Goal: Task Accomplishment & Management: Manage account settings

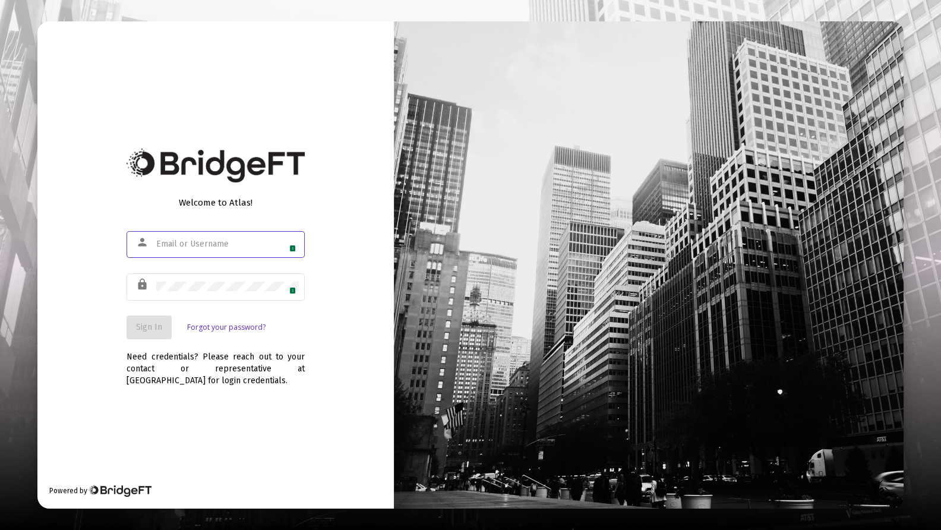
type input "[PERSON_NAME][EMAIL_ADDRESS][DOMAIN_NAME]"
click at [93, 309] on div "Welcome to Atlas! person [PERSON_NAME][EMAIL_ADDRESS][DOMAIN_NAME] 1 lock 1 Sig…" at bounding box center [215, 265] width 357 height 488
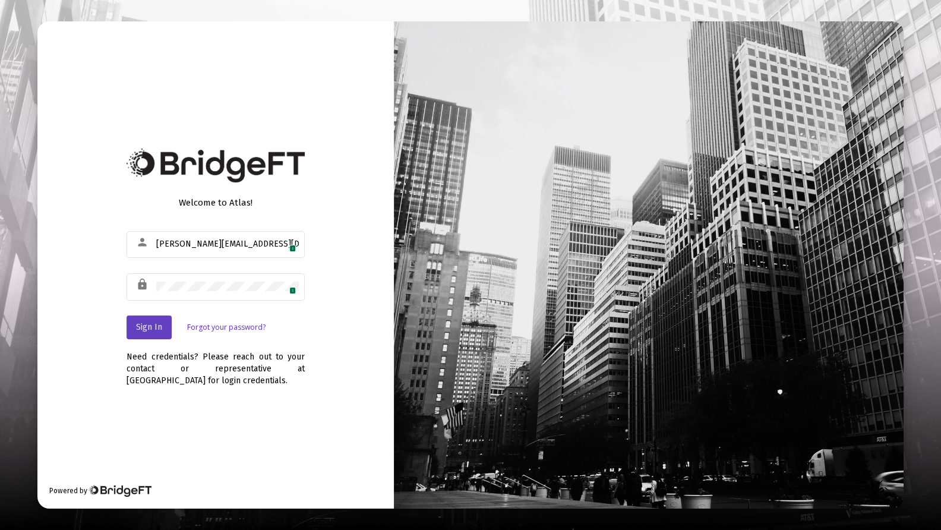
click at [145, 329] on span "Sign In" at bounding box center [149, 327] width 26 height 10
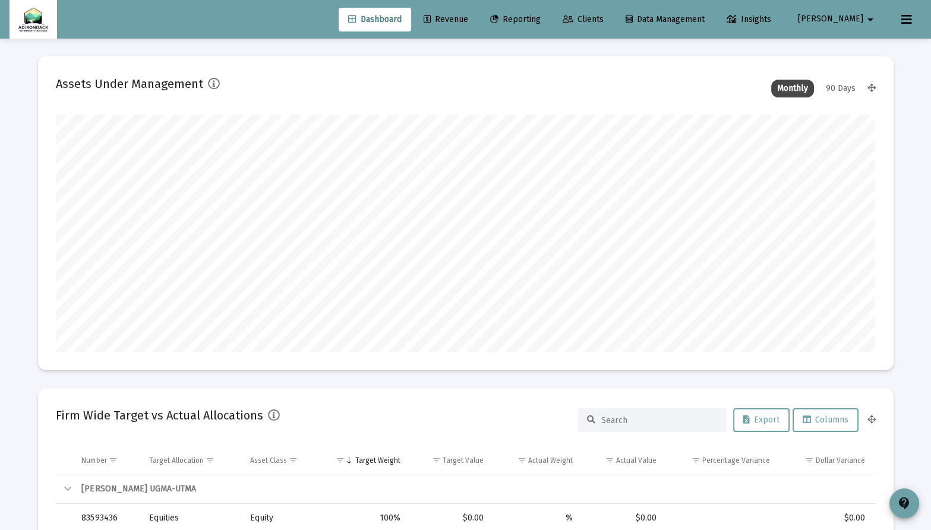
scroll to position [238, 820]
type input "[DATE]"
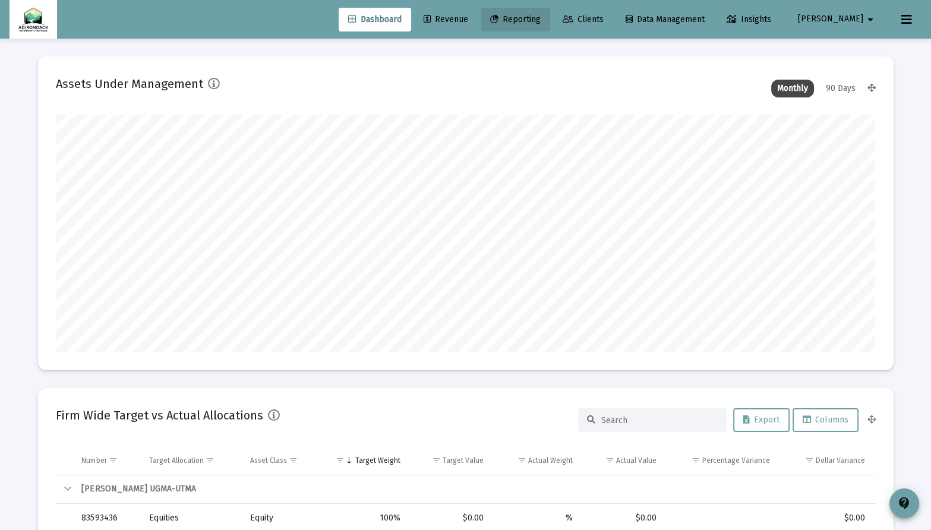
click at [547, 13] on link "Reporting" at bounding box center [516, 20] width 70 height 24
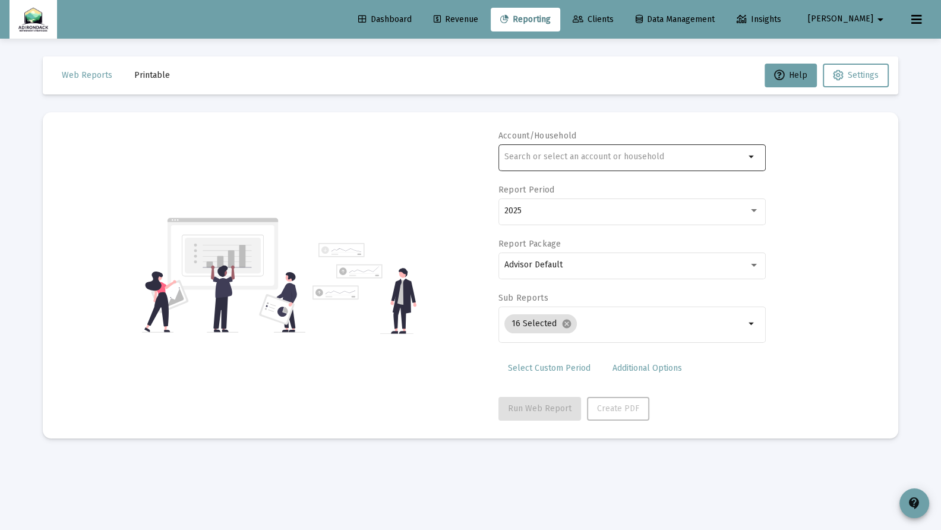
click at [606, 154] on input "text" at bounding box center [625, 157] width 241 height 10
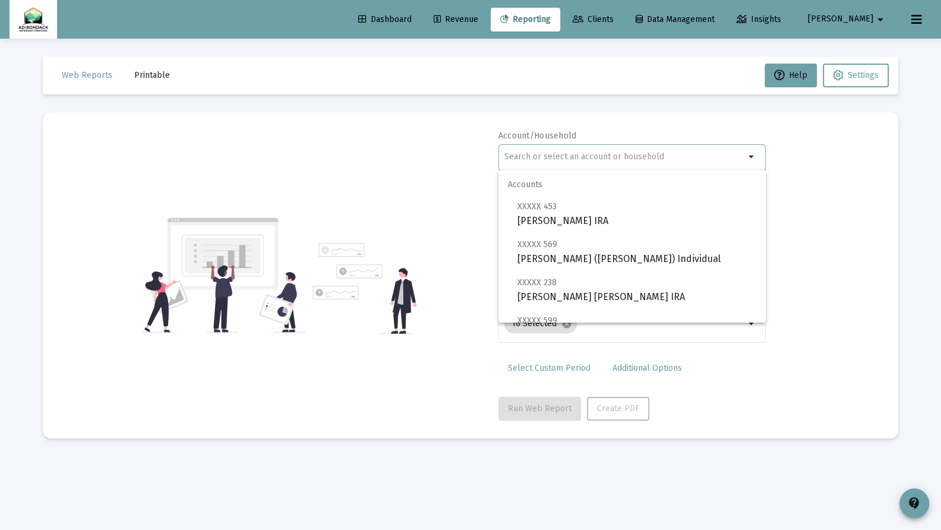
click at [589, 161] on input "text" at bounding box center [625, 157] width 241 height 10
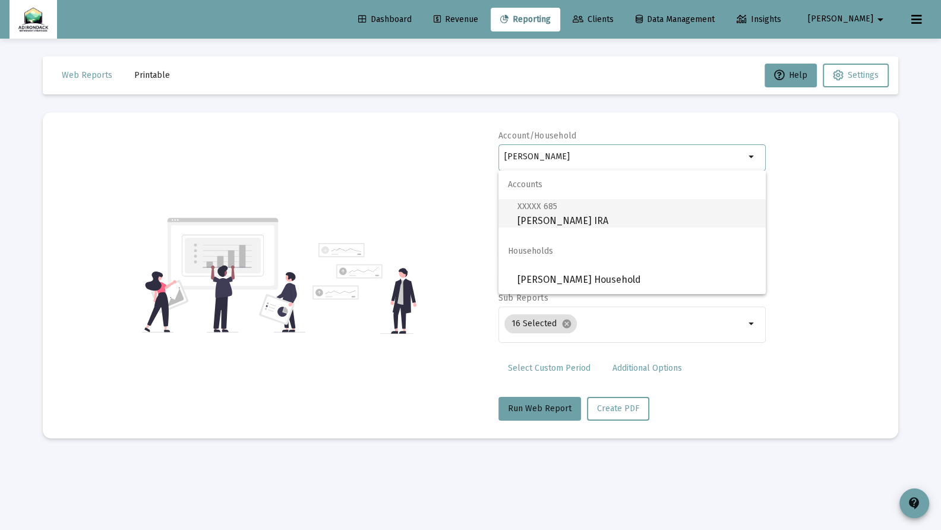
click at [560, 212] on span "XXXXX 685 [PERSON_NAME] IRA" at bounding box center [637, 213] width 239 height 29
type input "[PERSON_NAME] IRA"
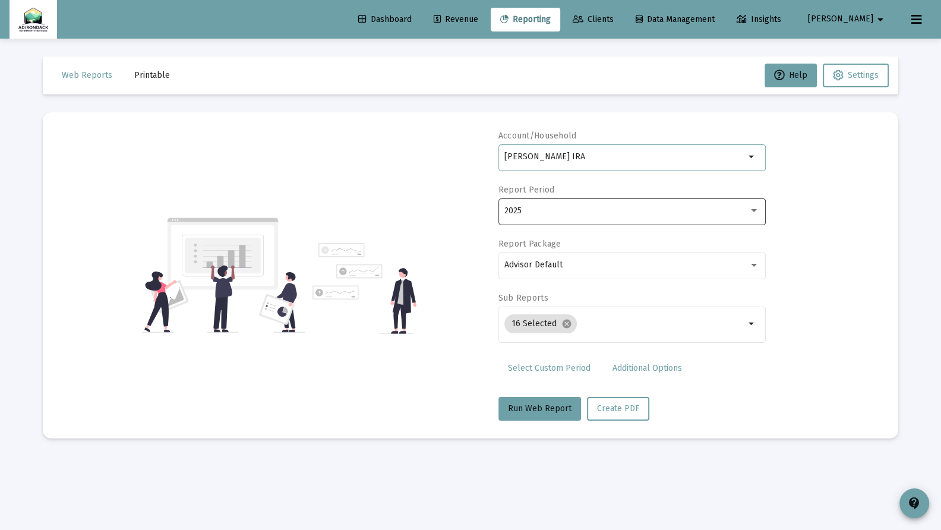
click at [632, 209] on div "2025" at bounding box center [627, 211] width 244 height 10
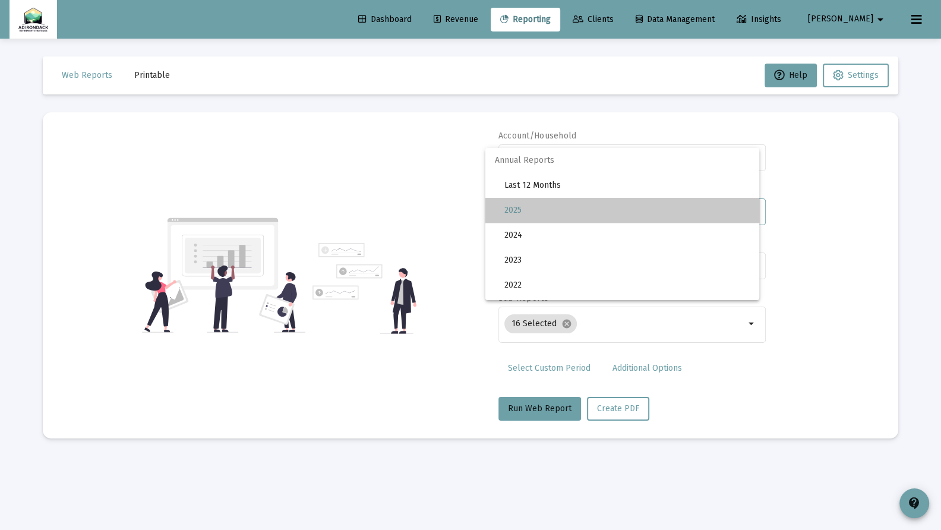
click at [628, 210] on span "2025" at bounding box center [627, 210] width 245 height 25
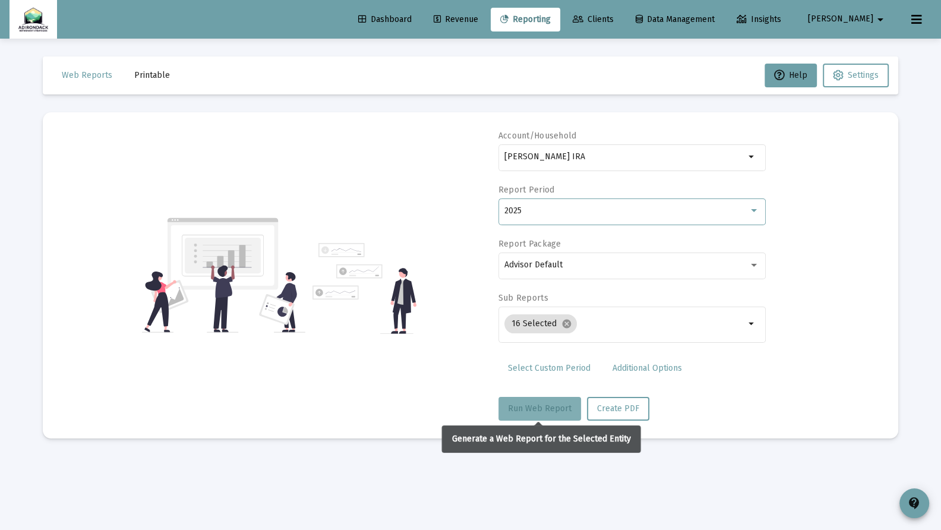
click at [557, 411] on span "Run Web Report" at bounding box center [540, 409] width 64 height 10
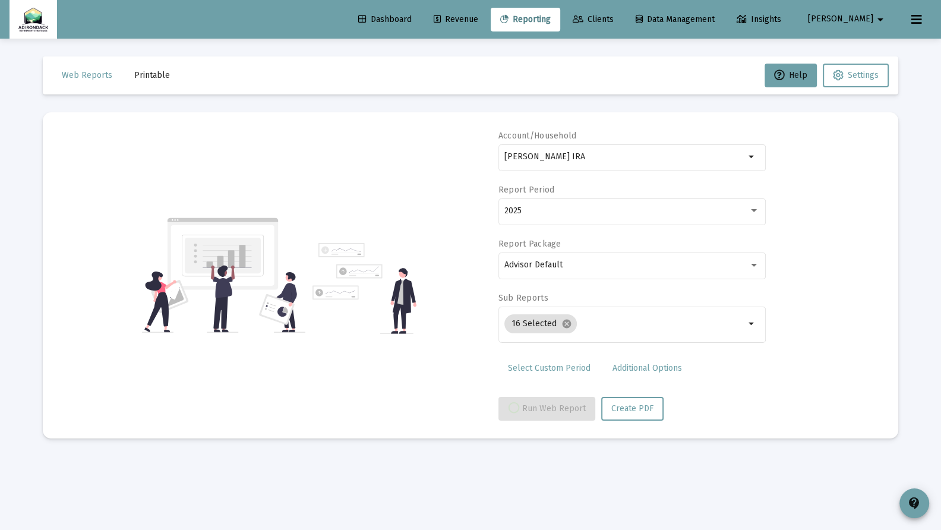
select select "View all"
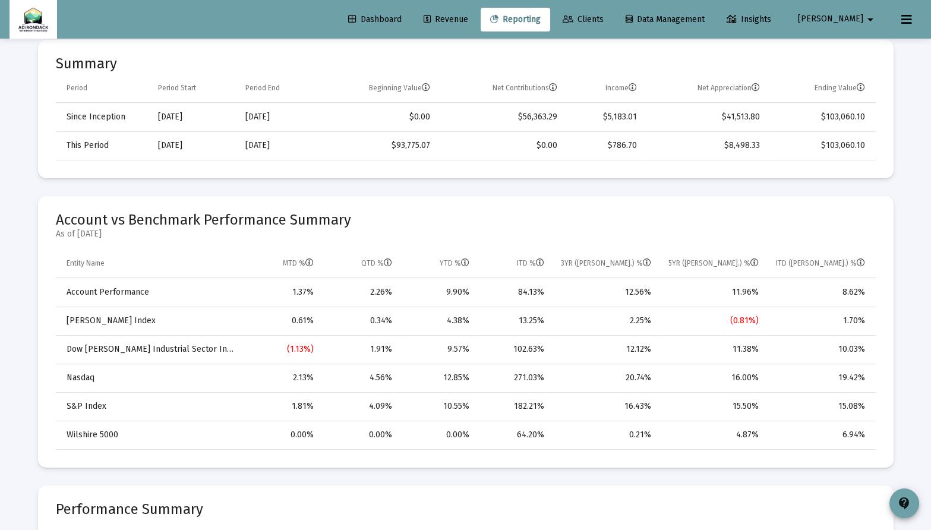
scroll to position [421, 0]
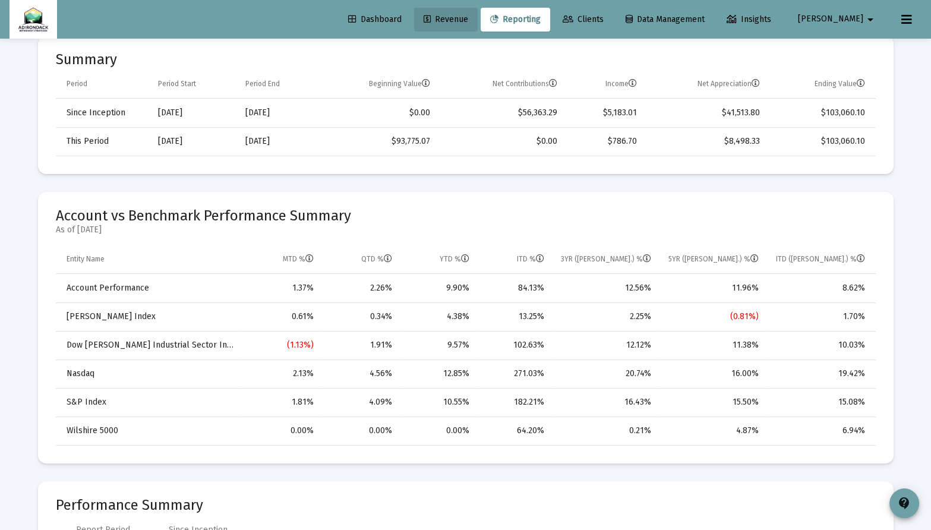
click at [468, 21] on span "Revenue" at bounding box center [446, 19] width 45 height 10
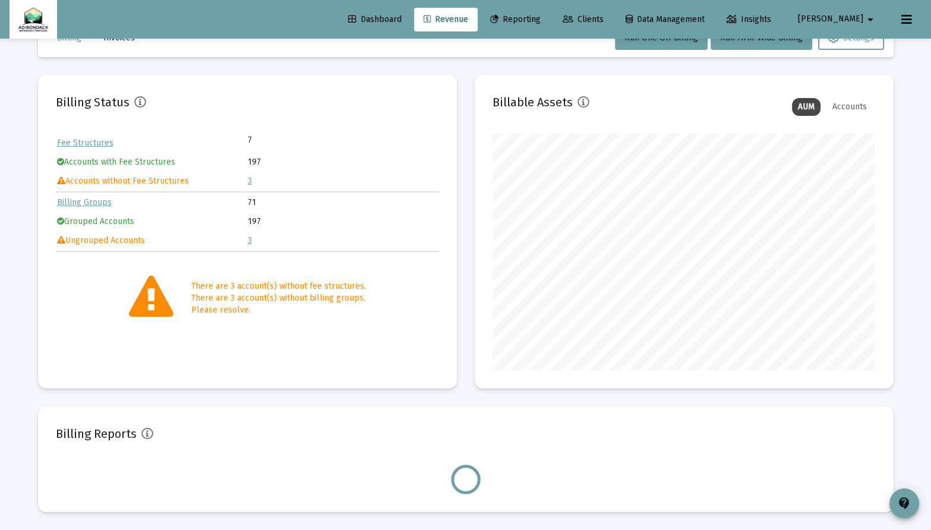
scroll to position [238, 383]
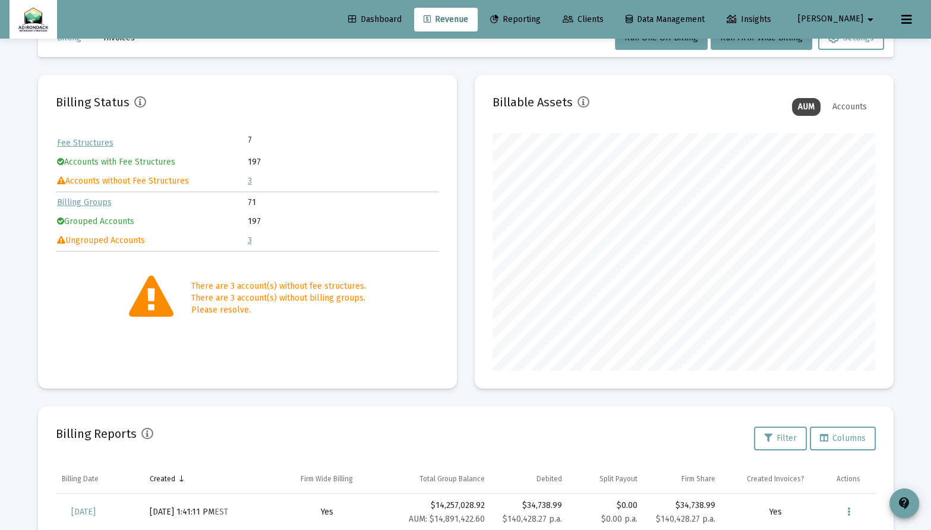
click at [248, 181] on link "3" at bounding box center [250, 181] width 4 height 10
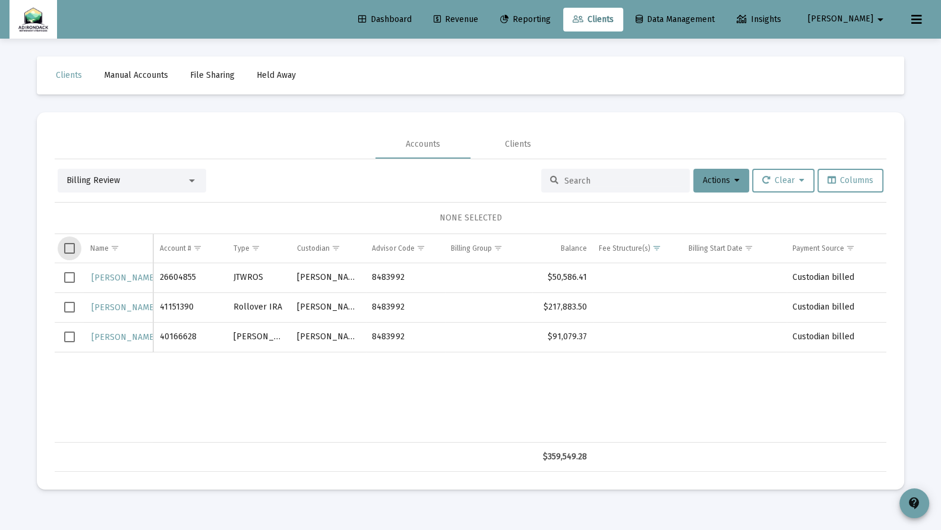
click at [70, 246] on span "Select all" at bounding box center [69, 248] width 11 height 11
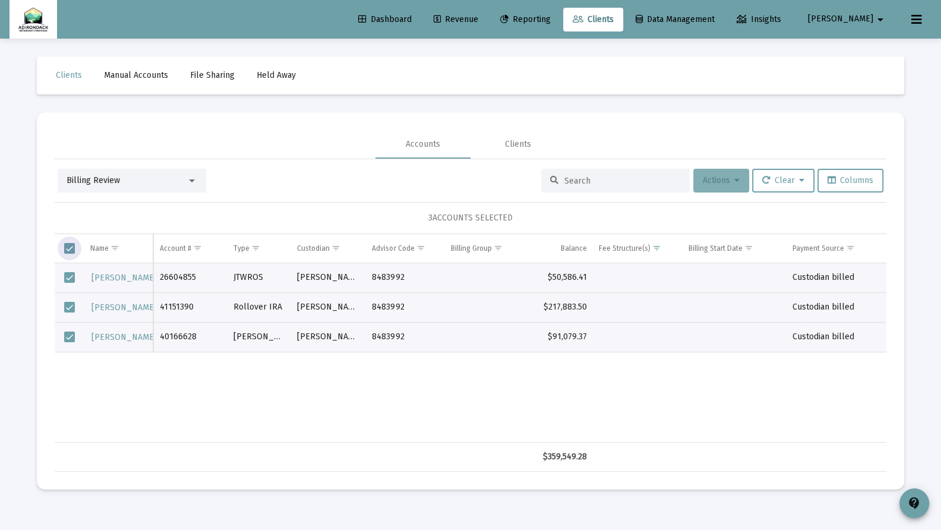
click at [730, 184] on span "Actions" at bounding box center [721, 180] width 37 height 10
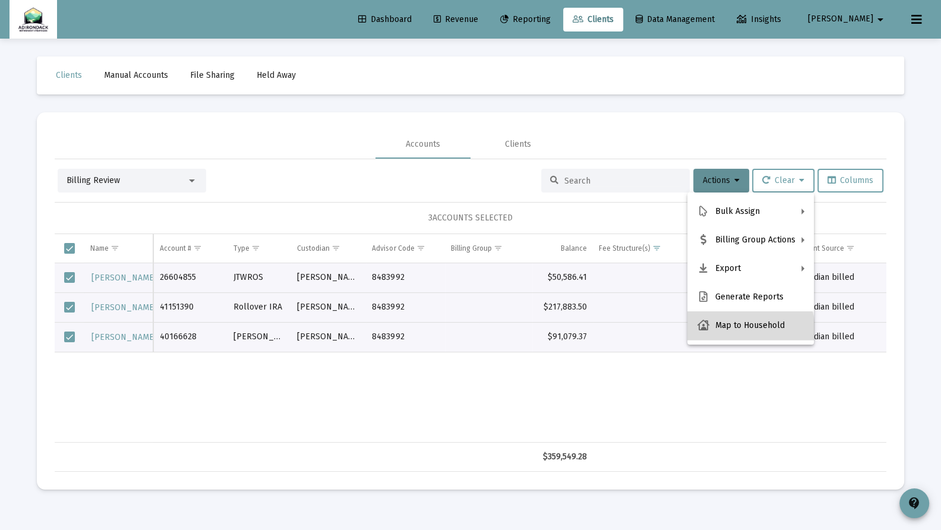
click at [748, 329] on button "Map to Household" at bounding box center [751, 325] width 127 height 29
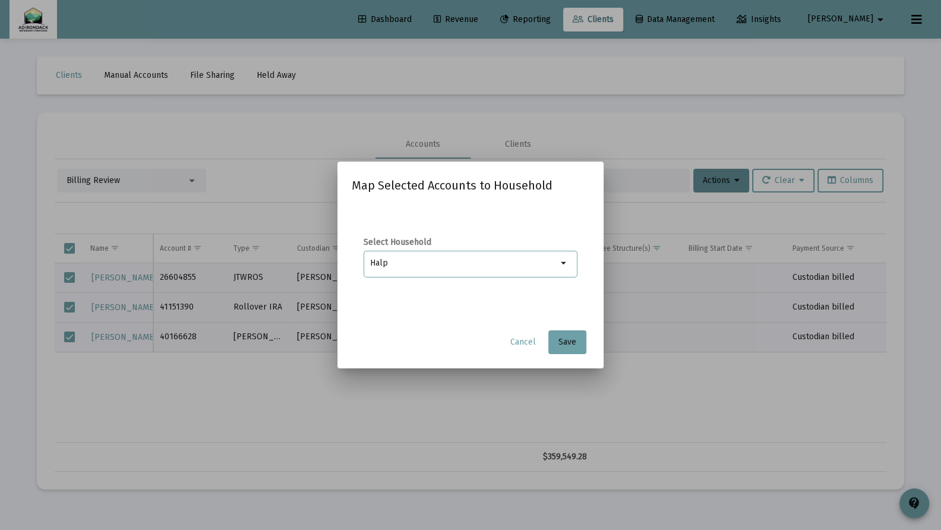
type input "Halp"
click at [518, 346] on span "Cancel" at bounding box center [523, 342] width 26 height 10
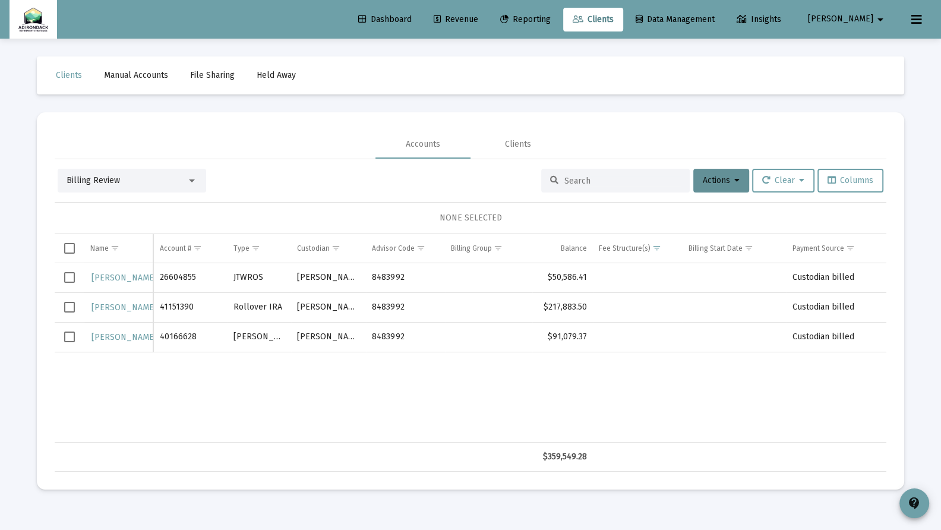
click at [454, 158] on mat-ink-bar at bounding box center [423, 157] width 95 height 1
click at [191, 183] on div at bounding box center [192, 181] width 11 height 10
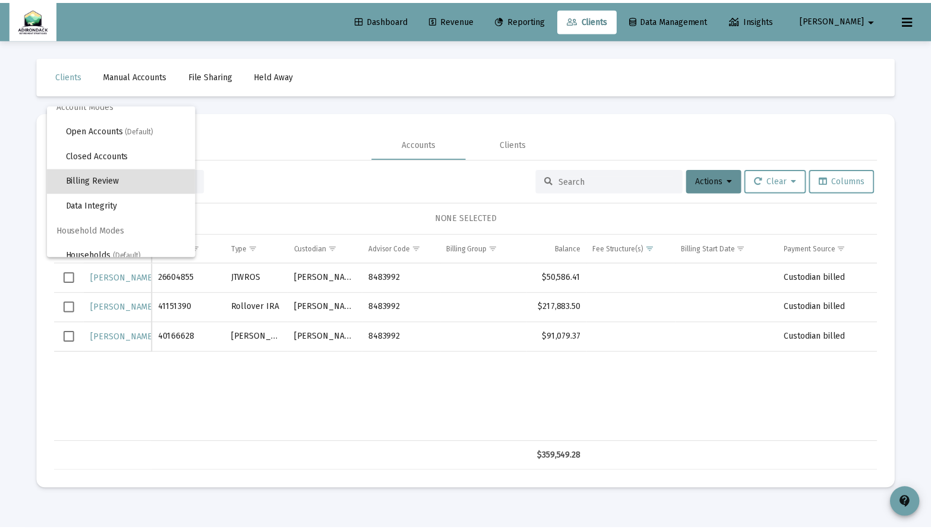
scroll to position [23, 0]
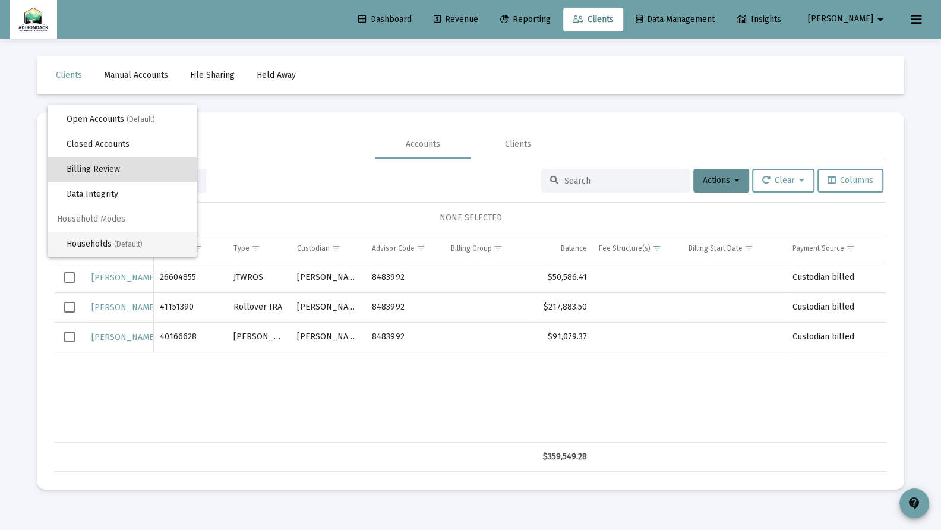
click at [149, 239] on span "Households (Default)" at bounding box center [127, 244] width 121 height 25
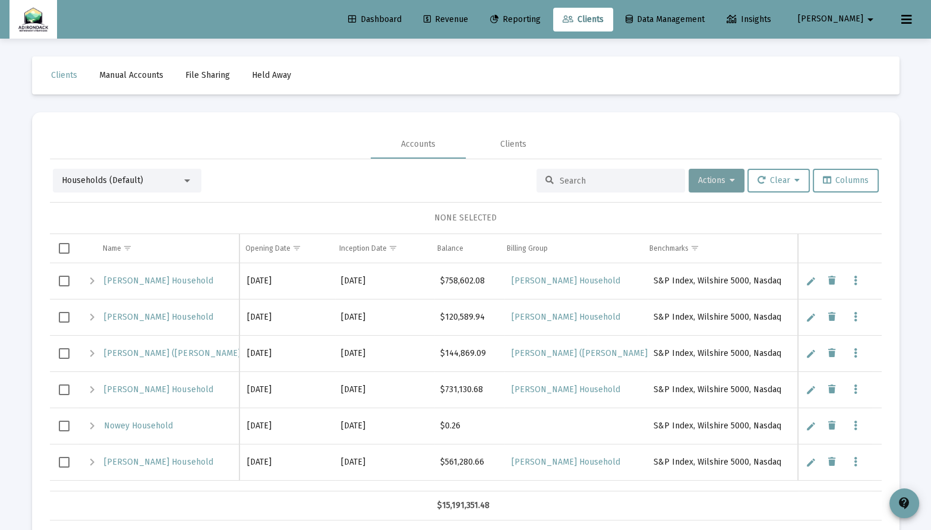
click at [710, 182] on span "Actions" at bounding box center [716, 180] width 37 height 10
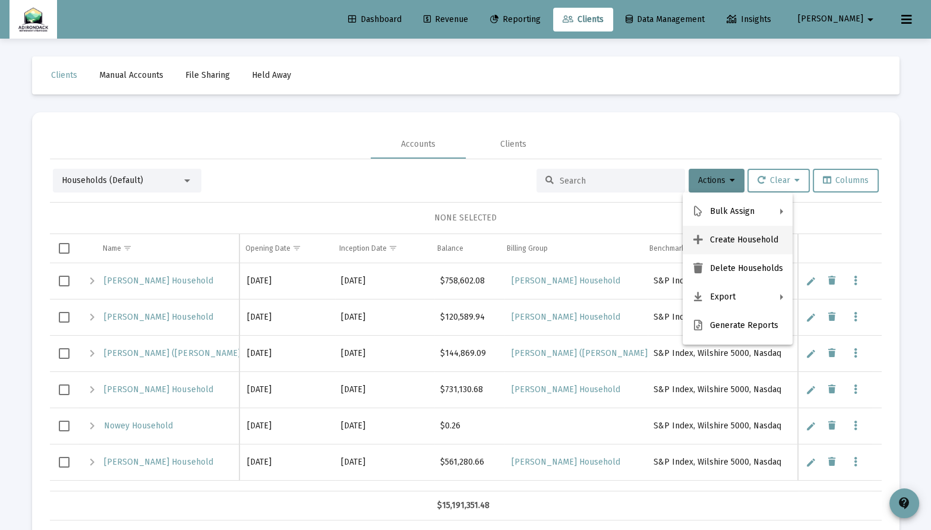
click at [721, 238] on button "Create Household" at bounding box center [738, 240] width 110 height 29
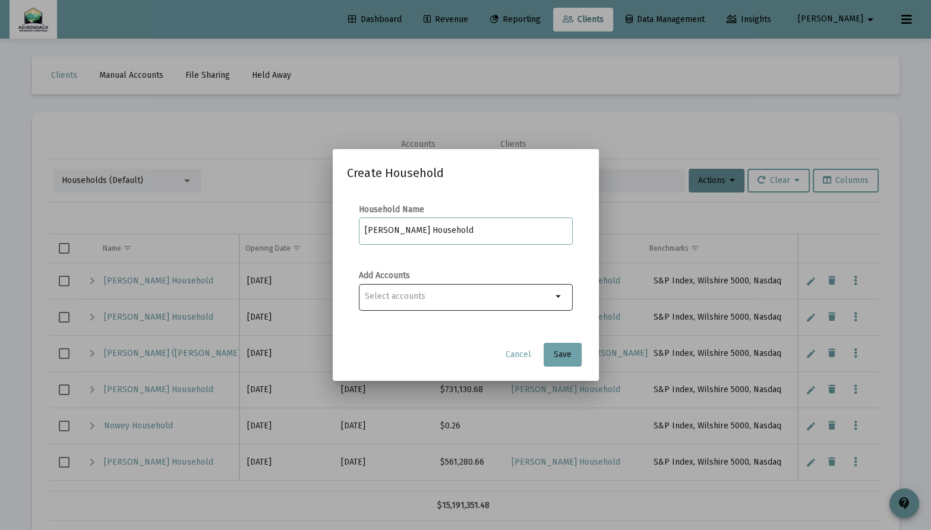
type input "[PERSON_NAME] Household"
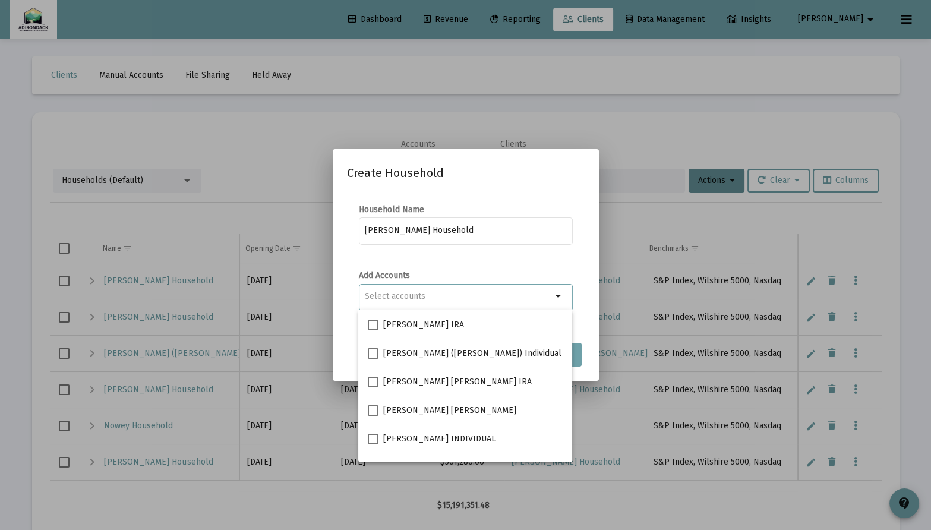
click at [483, 298] on input "Selection" at bounding box center [458, 297] width 187 height 10
click at [478, 296] on input "Selection" at bounding box center [458, 297] width 187 height 10
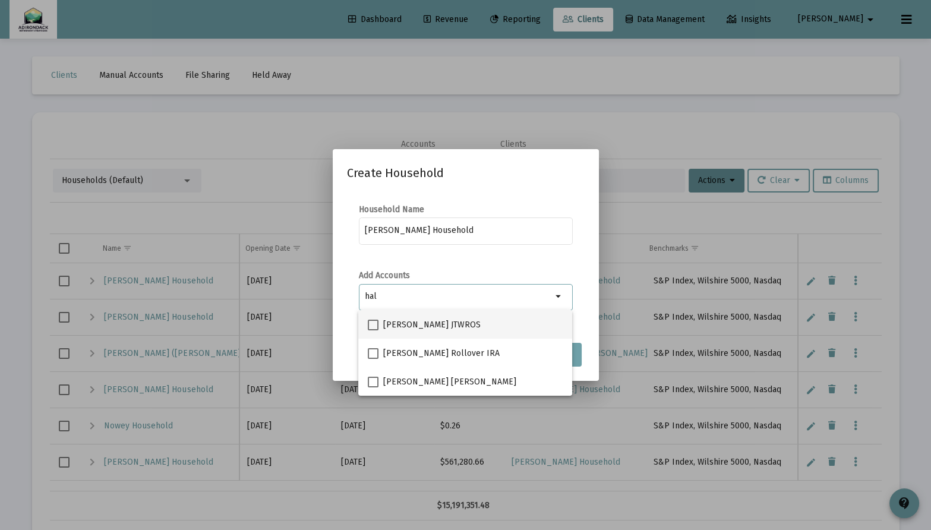
type input "hal"
click at [376, 322] on span at bounding box center [373, 325] width 11 height 11
click at [373, 330] on input "[PERSON_NAME] JTWROS" at bounding box center [373, 330] width 1 height 1
checkbox input "true"
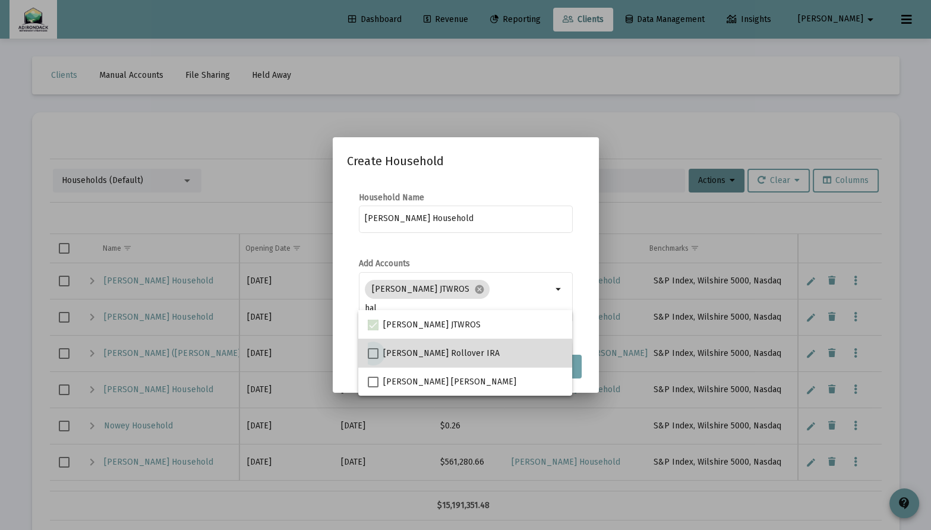
click at [374, 354] on span at bounding box center [373, 353] width 11 height 11
click at [373, 359] on input "[PERSON_NAME] Rollover IRA" at bounding box center [373, 359] width 1 height 1
checkbox input "true"
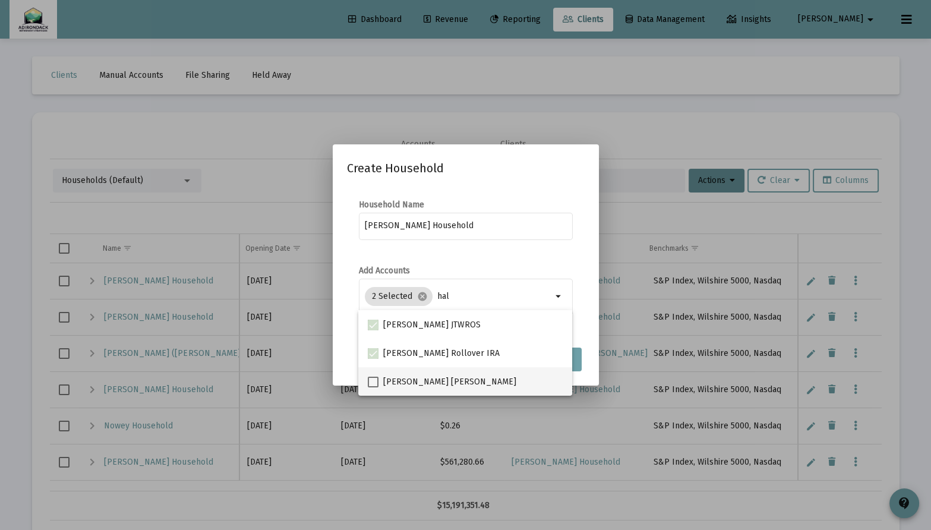
click at [373, 379] on span at bounding box center [373, 382] width 11 height 11
click at [373, 387] on input "[PERSON_NAME] [PERSON_NAME]" at bounding box center [373, 387] width 1 height 1
checkbox input "true"
click at [587, 325] on mat-dialog-content "Household Name [PERSON_NAME] Household Add Accounts 3 Selected cancel [PERSON_N…" at bounding box center [466, 263] width 266 height 153
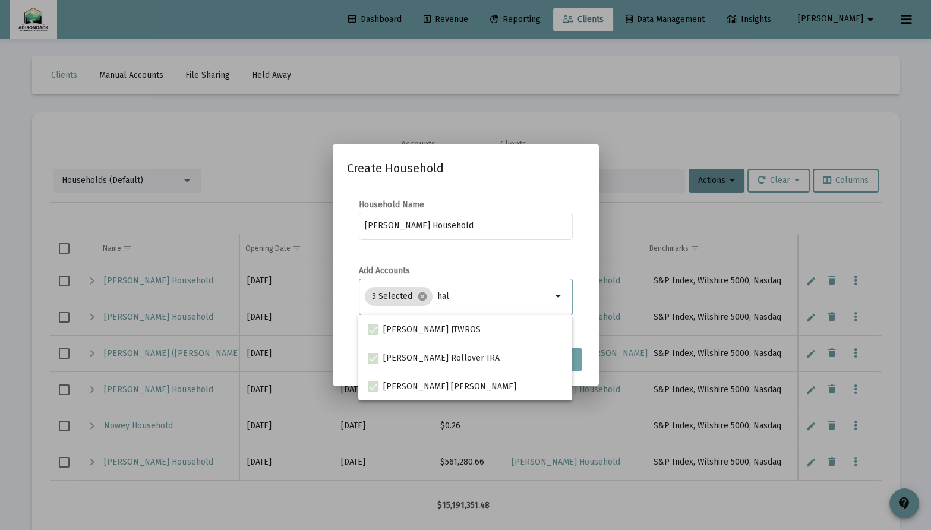
click at [487, 297] on input "hal" at bounding box center [494, 297] width 115 height 10
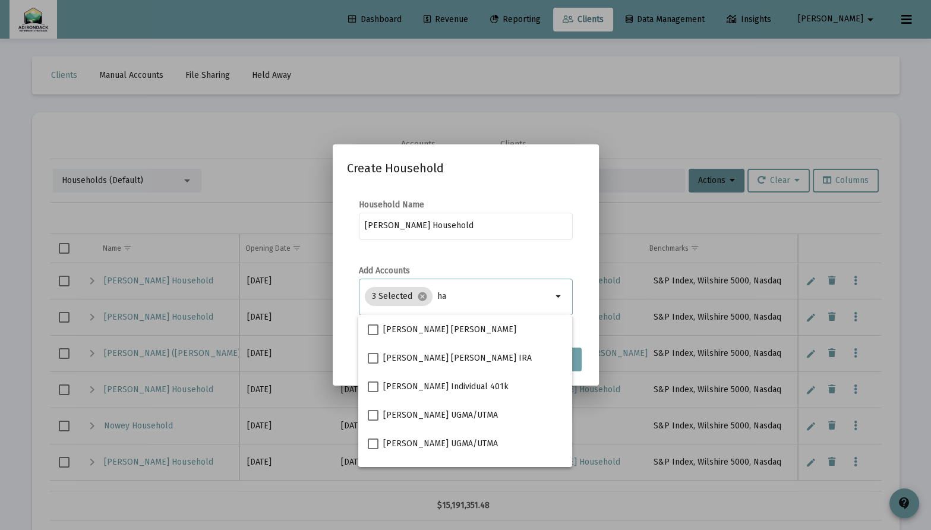
type input "h"
click at [587, 313] on mat-dialog-content "Household Name [PERSON_NAME] Household Add Accounts 3 Selected cancel arrow_dro…" at bounding box center [466, 263] width 266 height 153
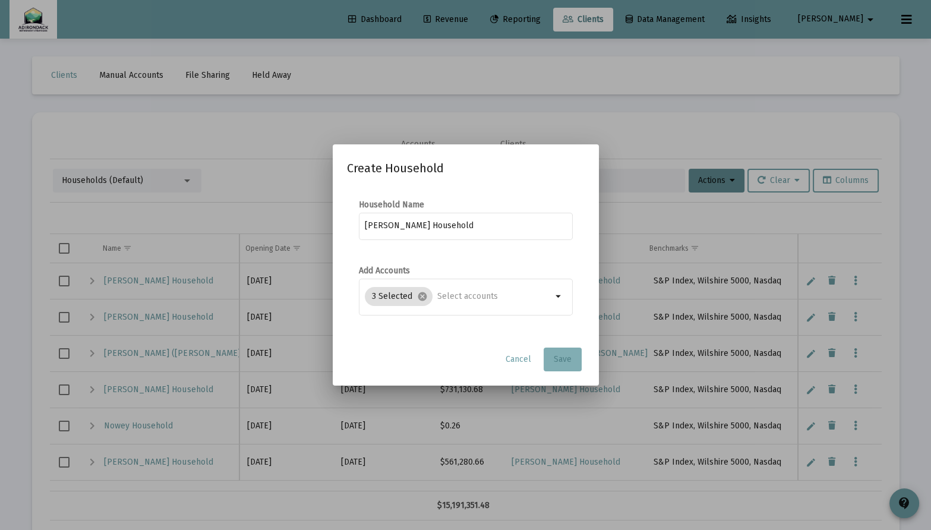
click at [563, 354] on span "Save" at bounding box center [563, 359] width 18 height 10
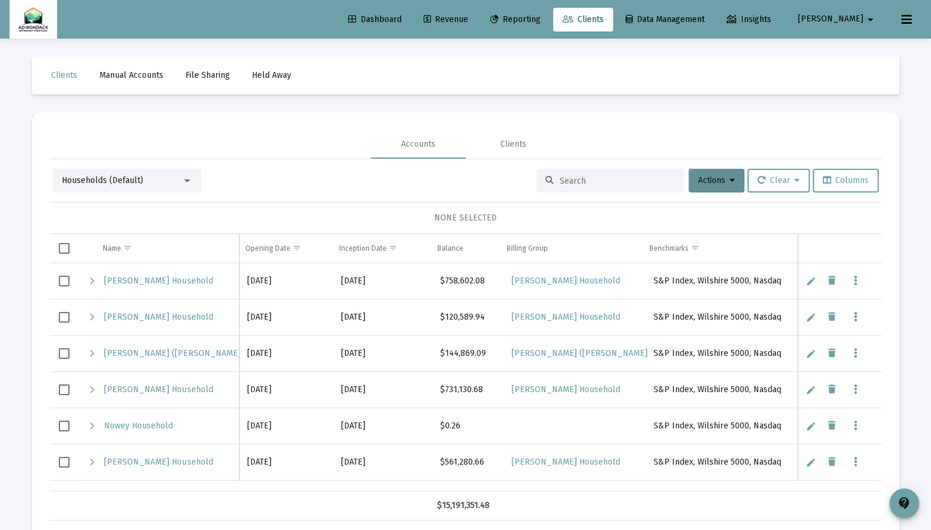
click at [185, 179] on div at bounding box center [187, 180] width 6 height 3
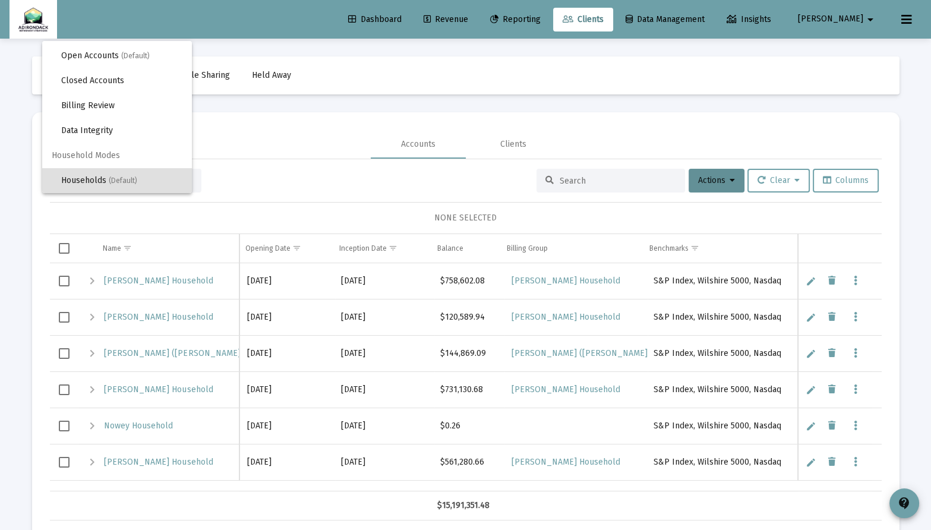
click at [333, 116] on div at bounding box center [465, 265] width 931 height 530
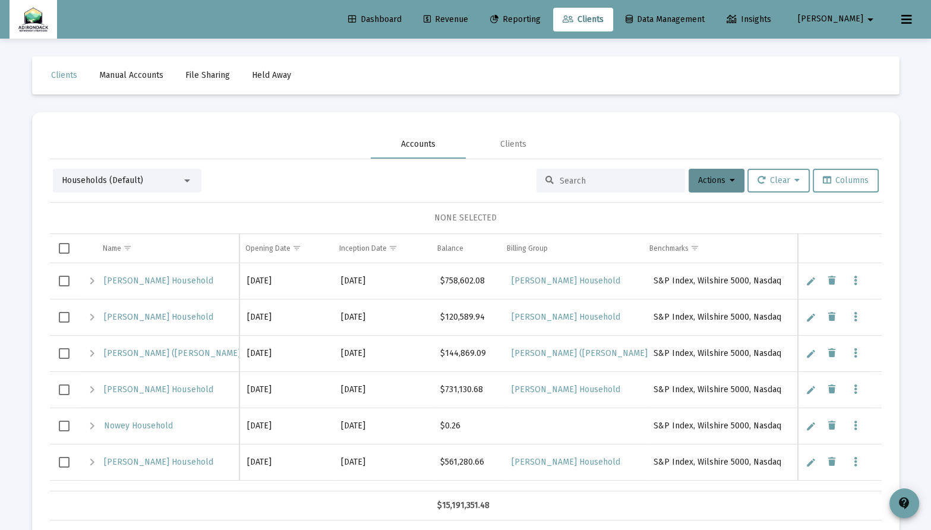
click at [418, 147] on div "Accounts" at bounding box center [418, 144] width 34 height 12
click at [699, 186] on button "Actions" at bounding box center [717, 181] width 56 height 24
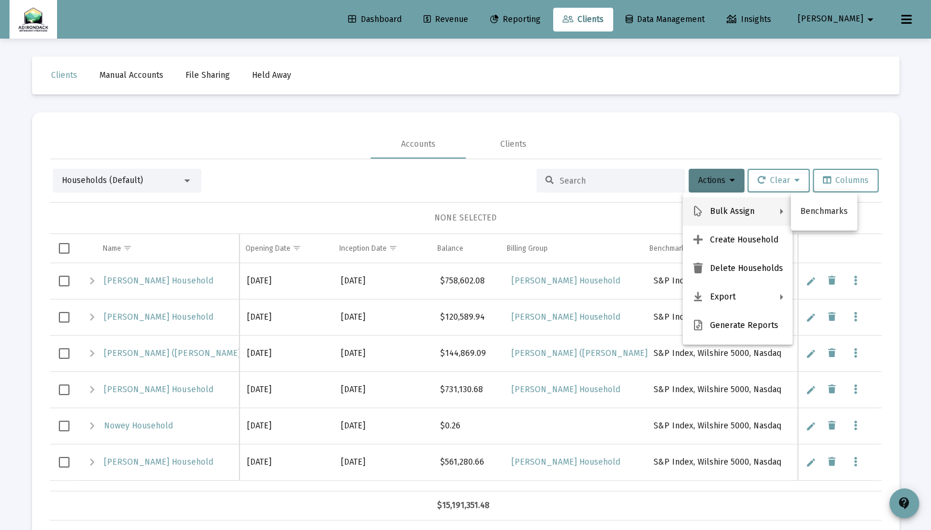
click at [626, 131] on div at bounding box center [465, 265] width 931 height 530
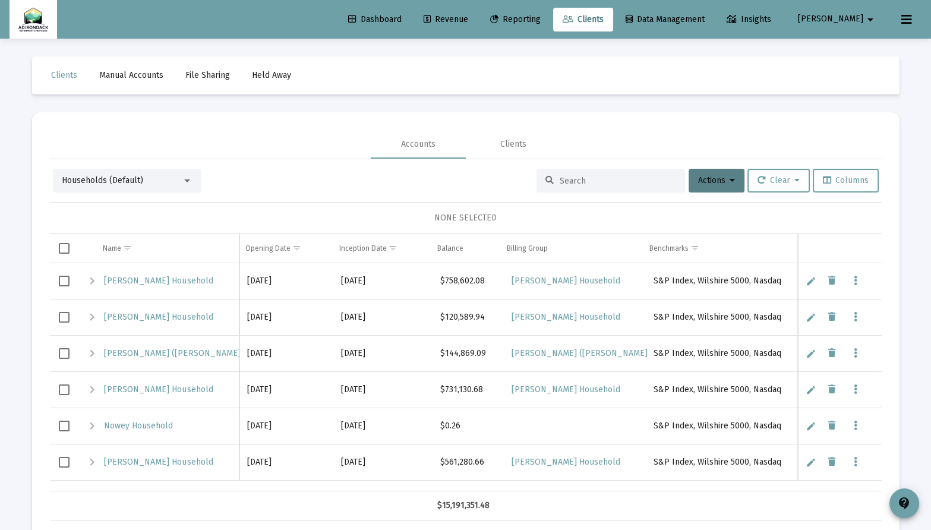
click at [186, 180] on div at bounding box center [187, 180] width 6 height 3
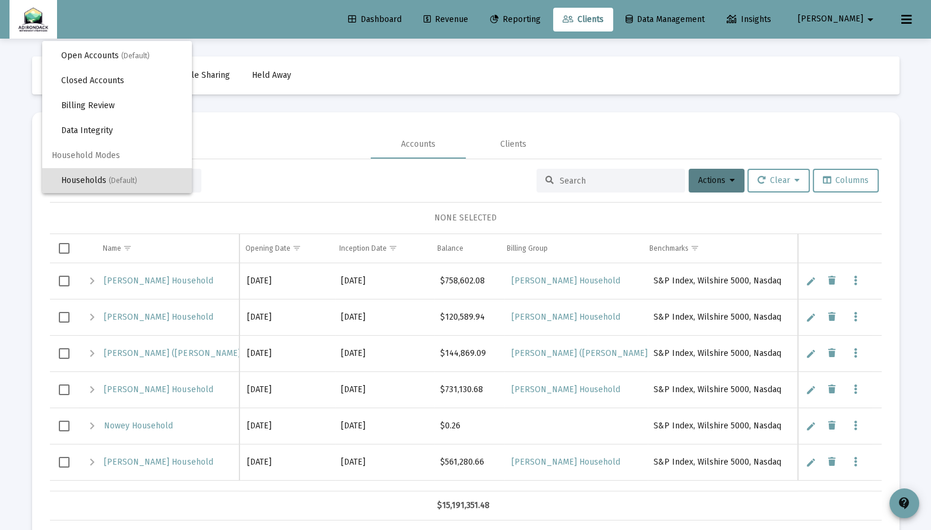
scroll to position [0, 0]
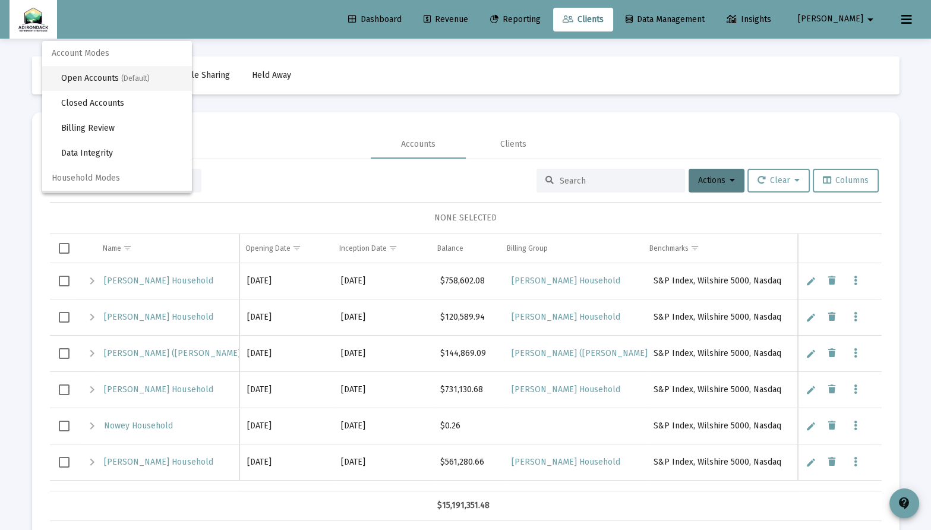
click at [118, 71] on span "Open Accounts (Default)" at bounding box center [121, 78] width 121 height 25
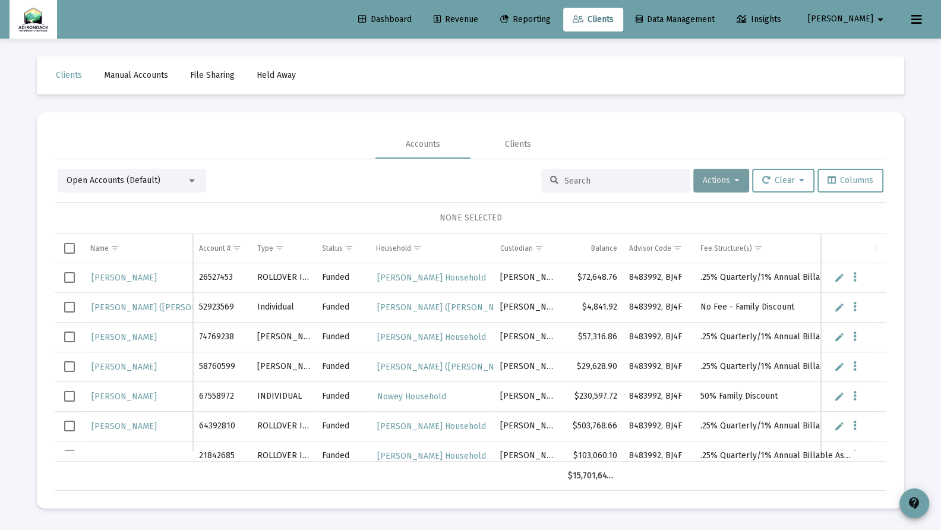
click at [741, 177] on button "Actions" at bounding box center [722, 181] width 56 height 24
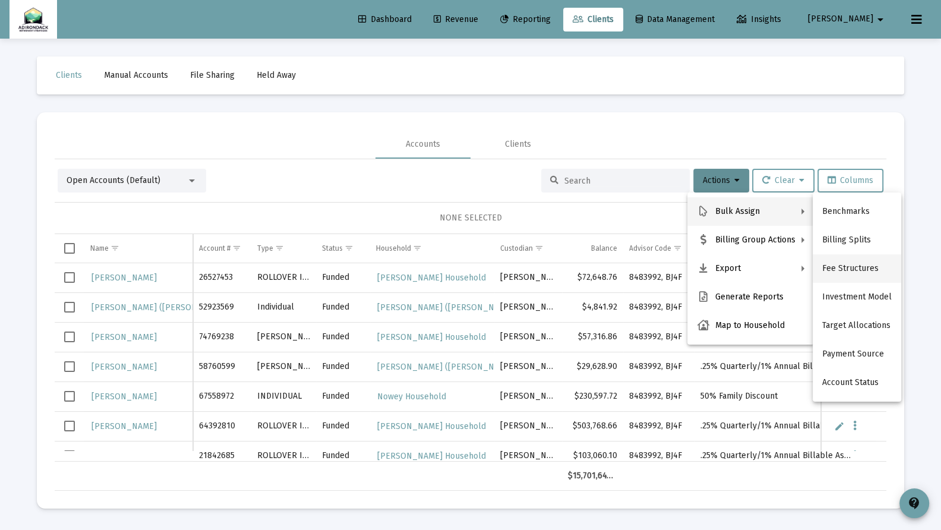
click at [836, 265] on button "Fee Structures" at bounding box center [857, 268] width 89 height 29
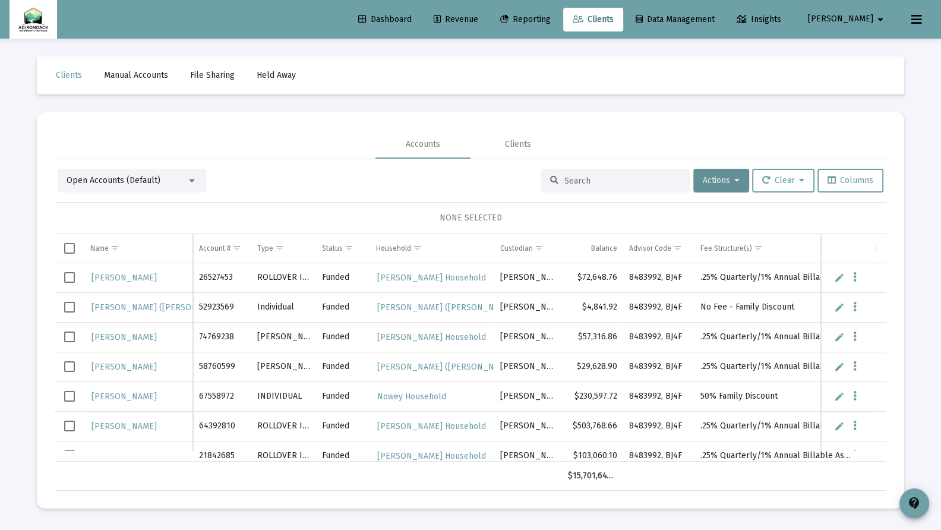
click at [569, 178] on input at bounding box center [623, 181] width 116 height 10
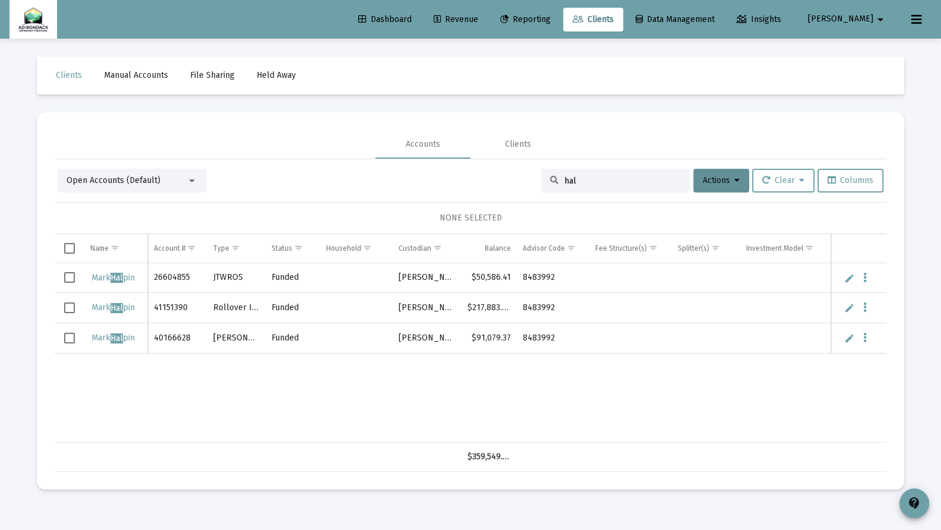
type input "hal"
click at [71, 247] on span "Select all" at bounding box center [69, 248] width 11 height 11
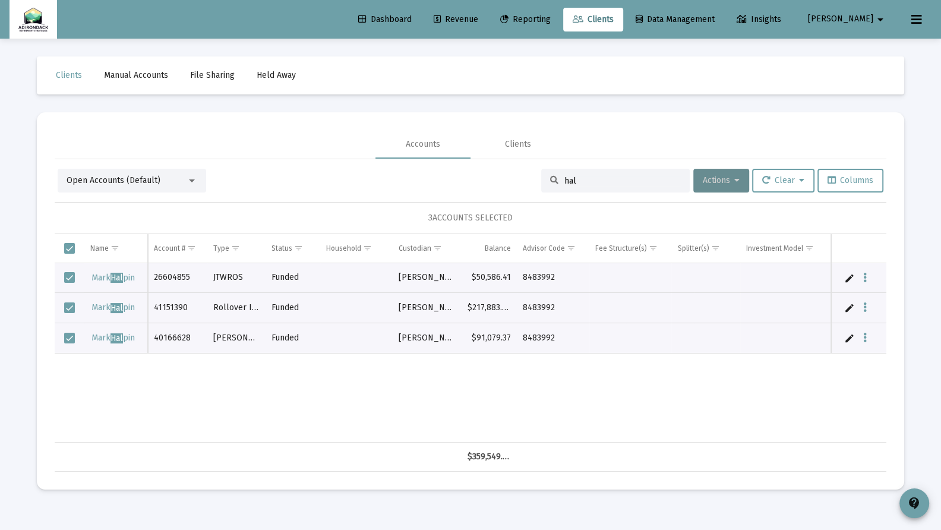
click at [735, 181] on icon at bounding box center [737, 181] width 5 height 8
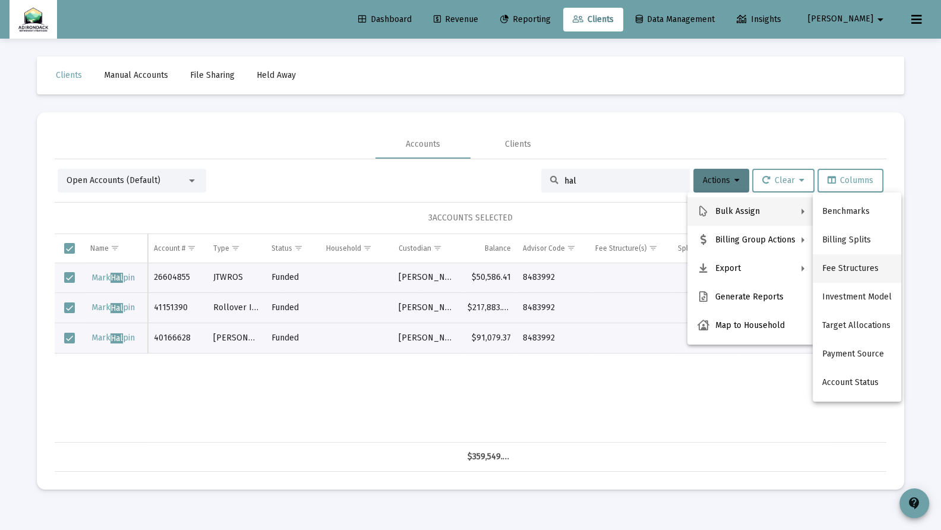
click at [846, 267] on button "Fee Structures" at bounding box center [857, 268] width 89 height 29
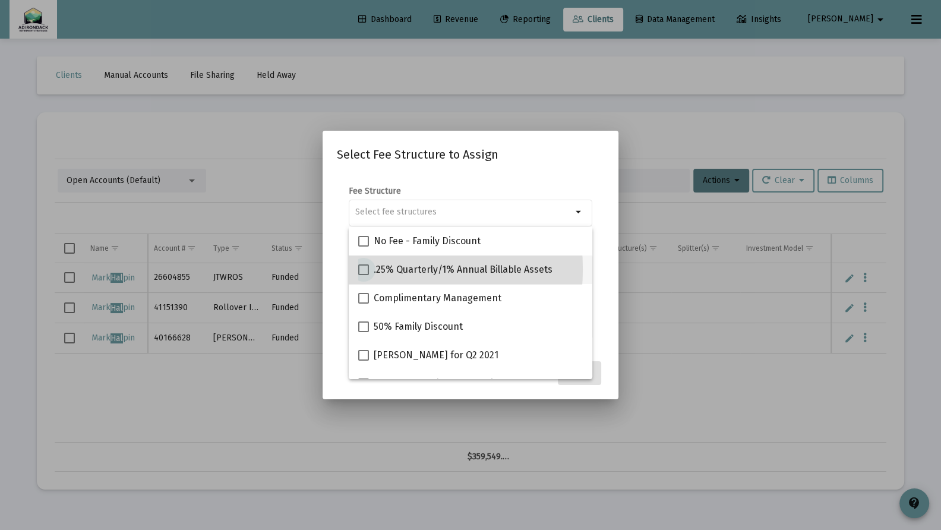
click at [362, 269] on span at bounding box center [363, 269] width 11 height 11
click at [363, 275] on input ".25% Quarterly/1% Annual Billable Assets" at bounding box center [363, 275] width 1 height 1
checkbox input "true"
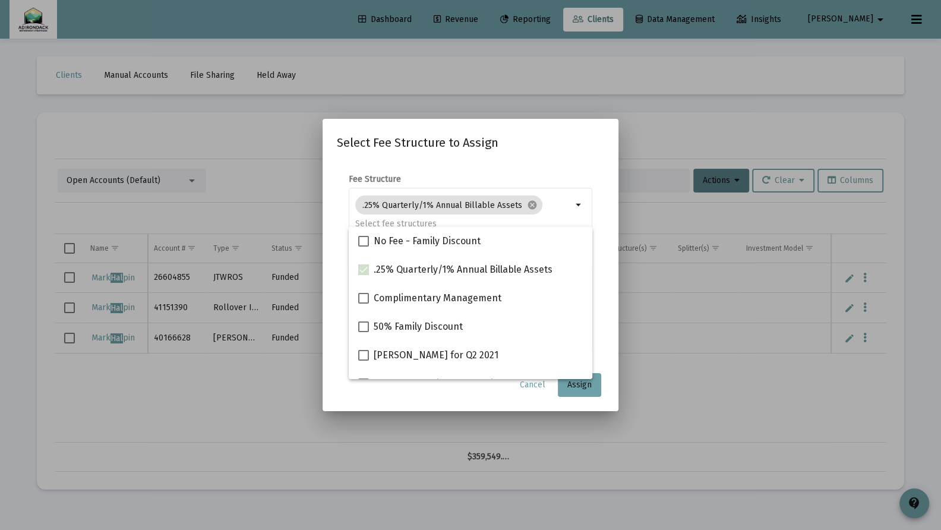
click at [607, 353] on mat-dialog-content "Fee Structure .25% Quarterly/1% Annual Billable Assets cancel arrow_drop_down N…" at bounding box center [471, 264] width 296 height 204
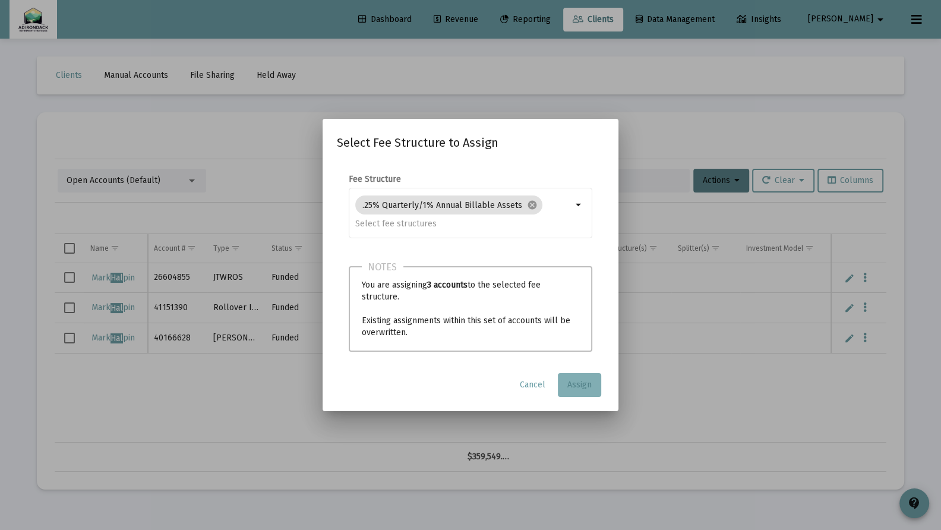
click at [590, 376] on button "Assign" at bounding box center [579, 385] width 43 height 24
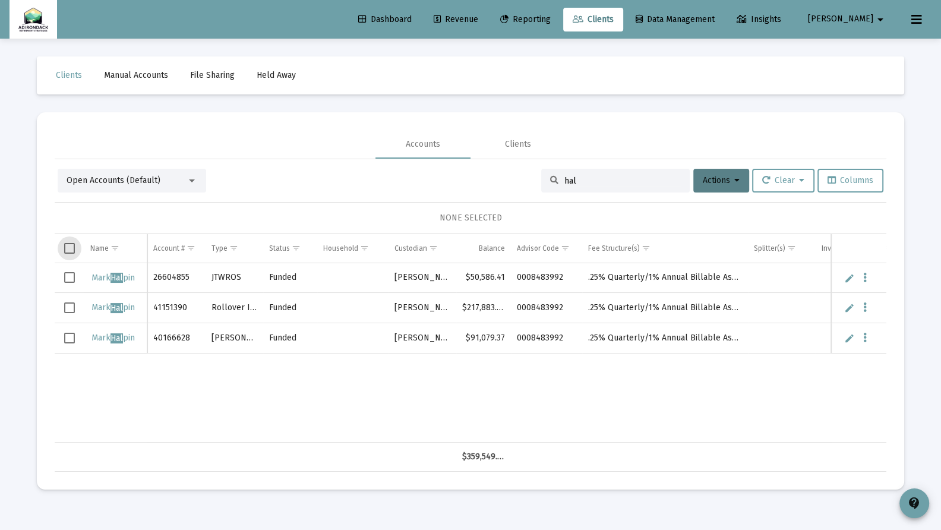
click at [68, 247] on span "Select all" at bounding box center [69, 248] width 11 height 11
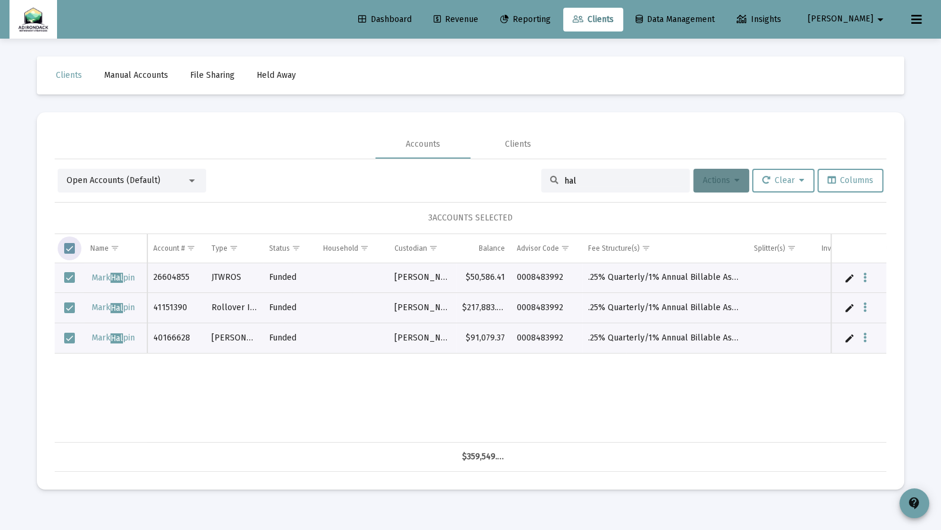
click at [721, 181] on span "Actions" at bounding box center [721, 180] width 37 height 10
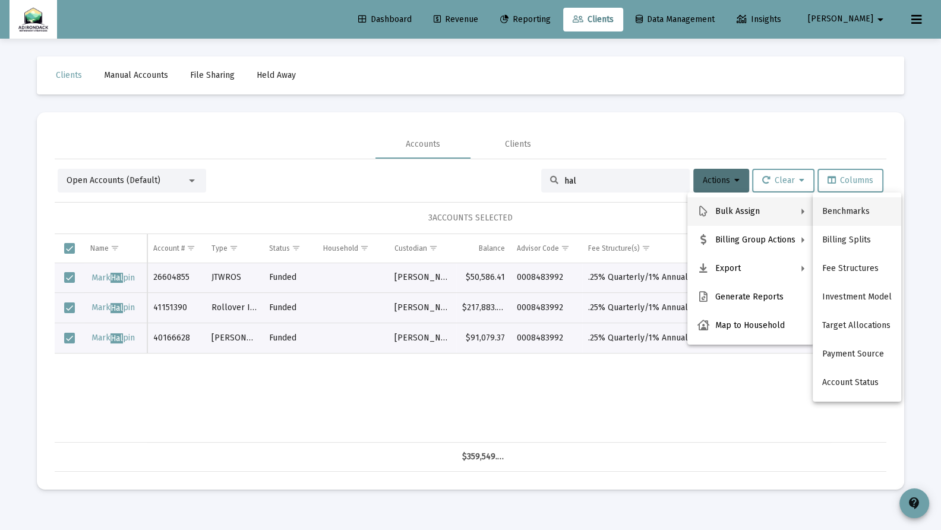
click at [859, 209] on button "Benchmarks" at bounding box center [857, 211] width 89 height 29
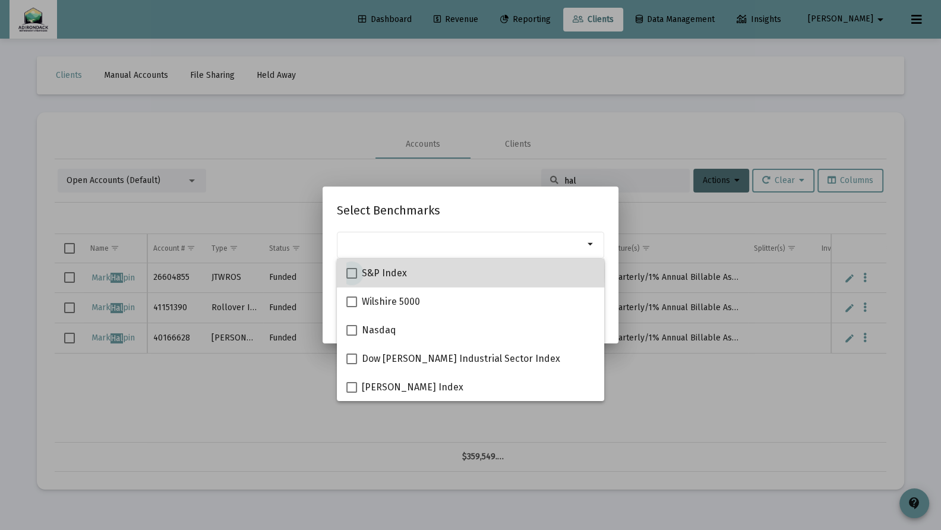
click at [348, 273] on span at bounding box center [351, 273] width 11 height 11
click at [351, 279] on input "S&P Index" at bounding box center [351, 279] width 1 height 1
checkbox input "true"
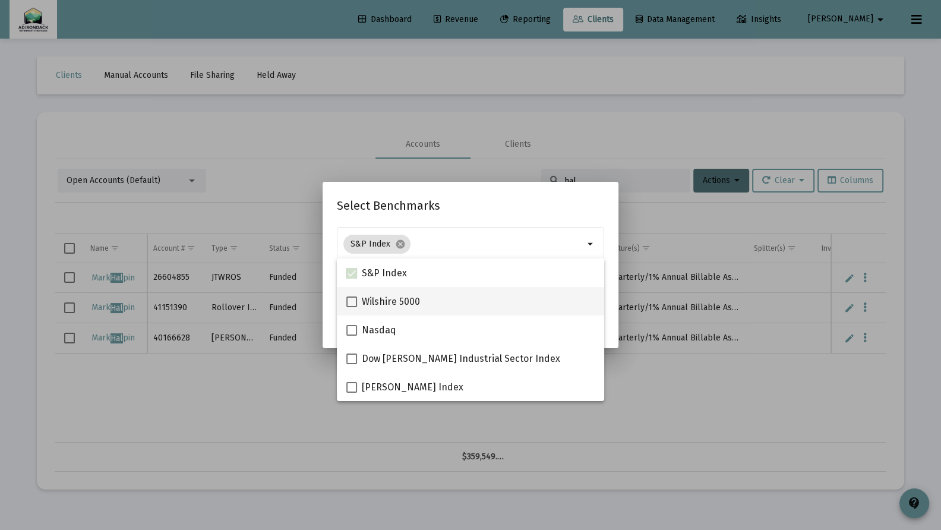
click at [352, 297] on span at bounding box center [351, 302] width 11 height 11
click at [352, 307] on input "Wilshire 5000" at bounding box center [351, 307] width 1 height 1
checkbox input "true"
click at [645, 386] on div at bounding box center [470, 265] width 941 height 530
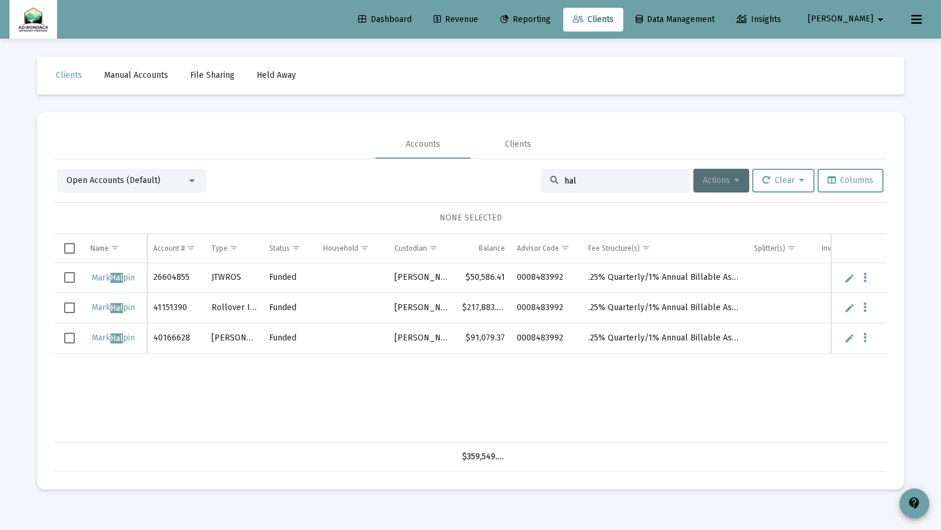
click at [735, 182] on icon at bounding box center [737, 181] width 5 height 8
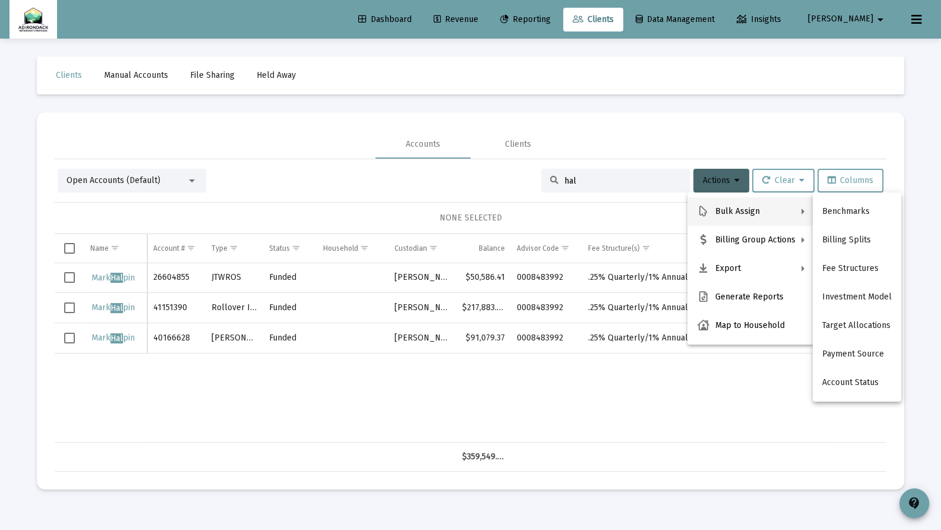
click at [631, 18] on div at bounding box center [470, 265] width 941 height 530
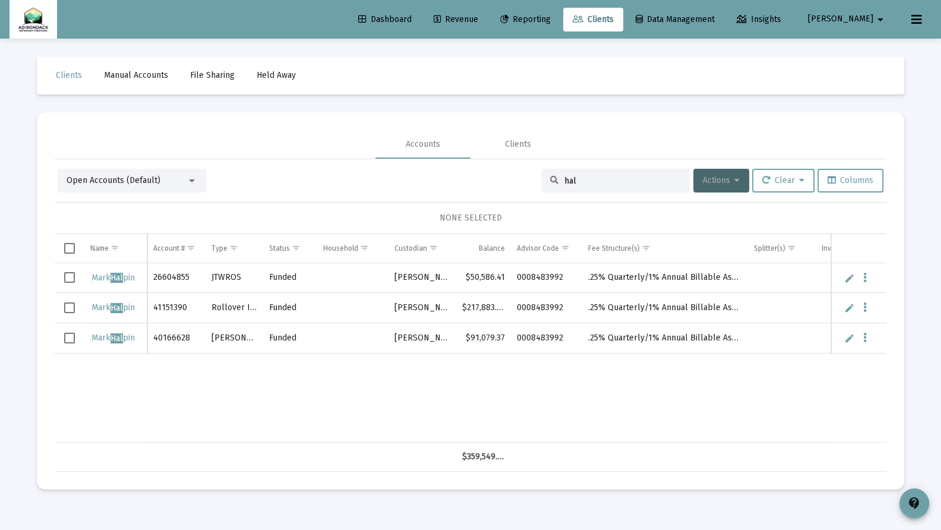
click at [190, 181] on div at bounding box center [192, 180] width 6 height 3
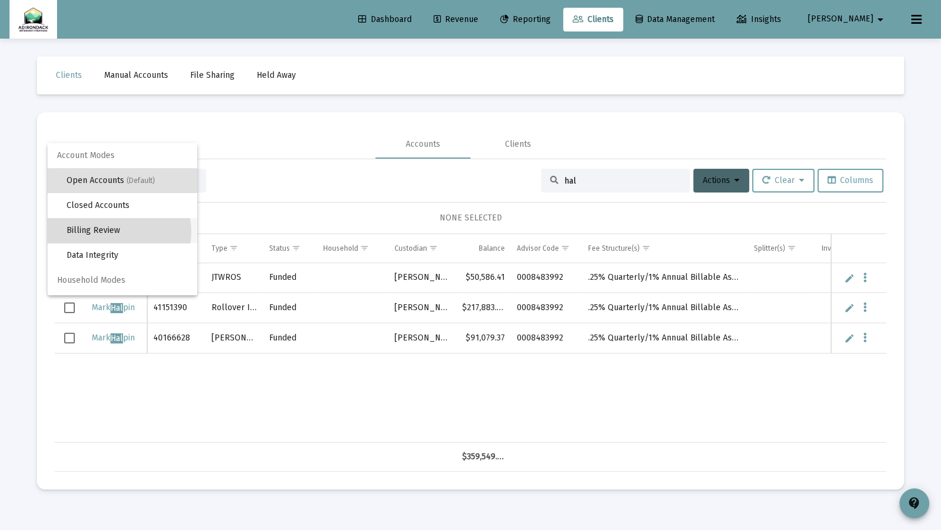
click at [119, 232] on span "Billing Review" at bounding box center [127, 230] width 121 height 25
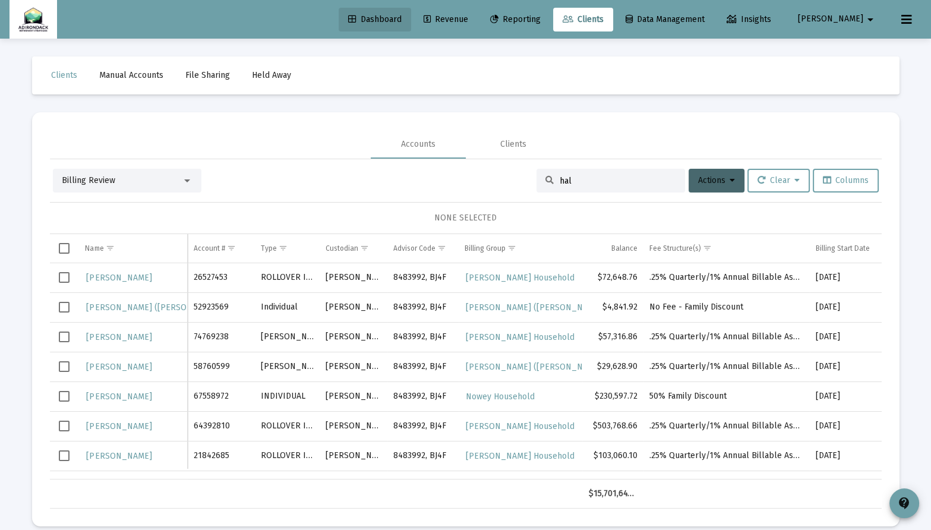
click at [402, 18] on span "Dashboard" at bounding box center [374, 19] width 53 height 10
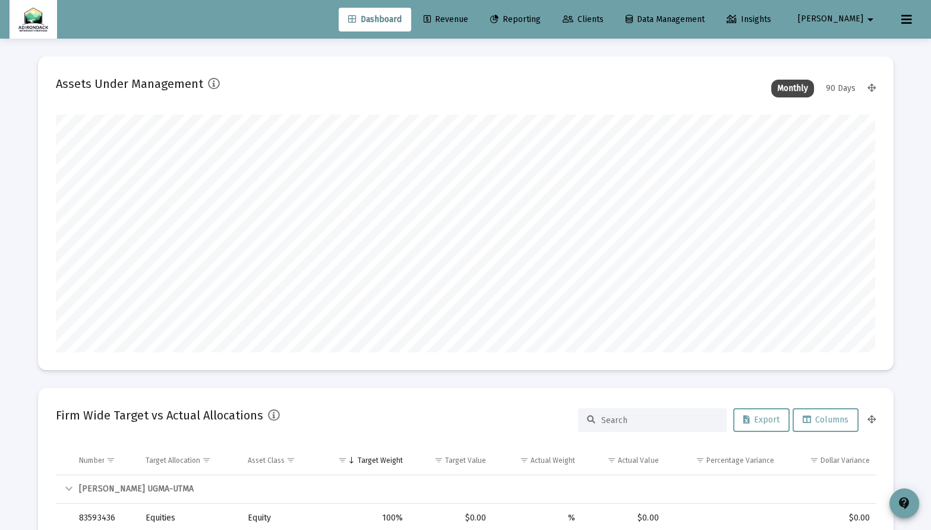
scroll to position [238, 441]
click at [468, 18] on span "Revenue" at bounding box center [446, 19] width 45 height 10
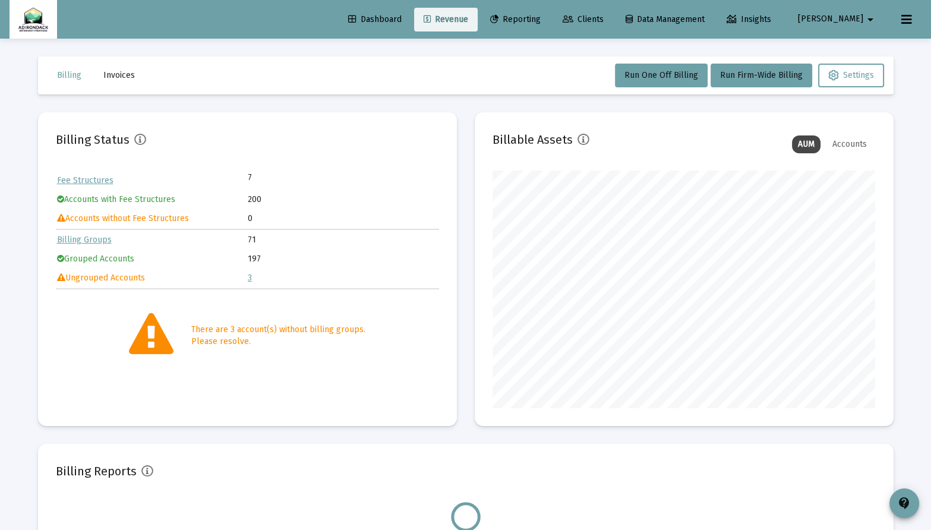
scroll to position [238, 383]
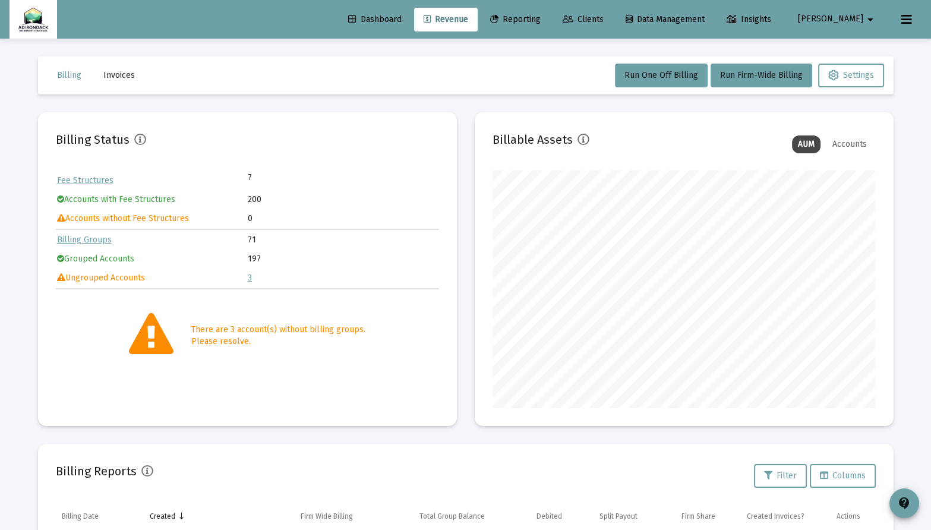
click at [604, 17] on span "Clients" at bounding box center [583, 19] width 41 height 10
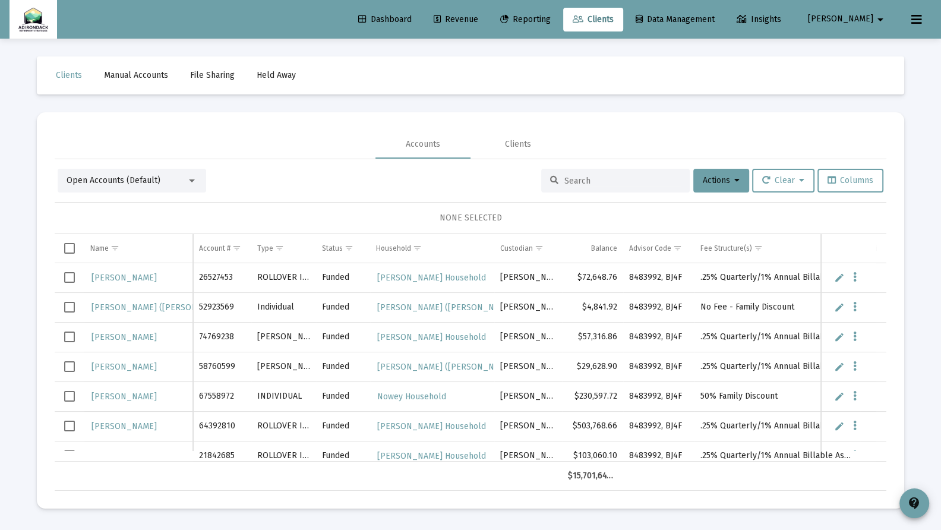
click at [193, 182] on div at bounding box center [192, 181] width 11 height 10
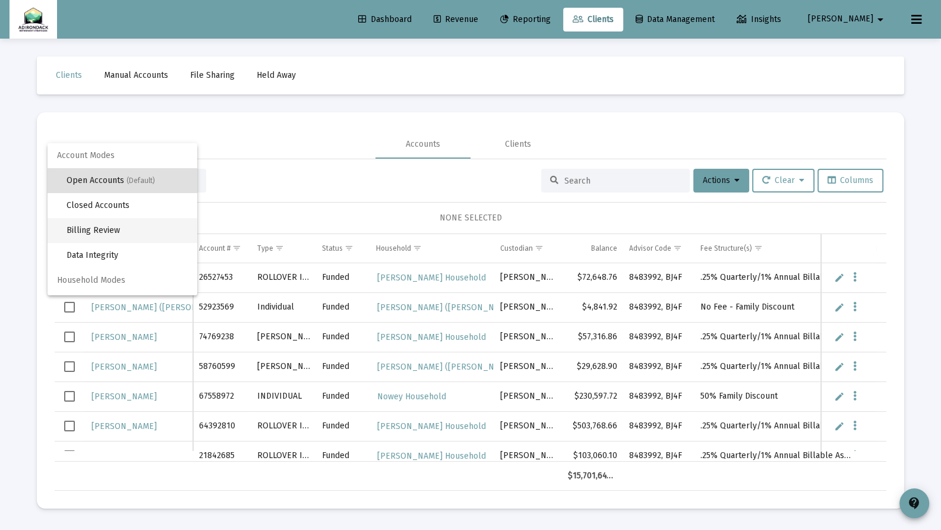
click at [149, 228] on span "Billing Review" at bounding box center [127, 230] width 121 height 25
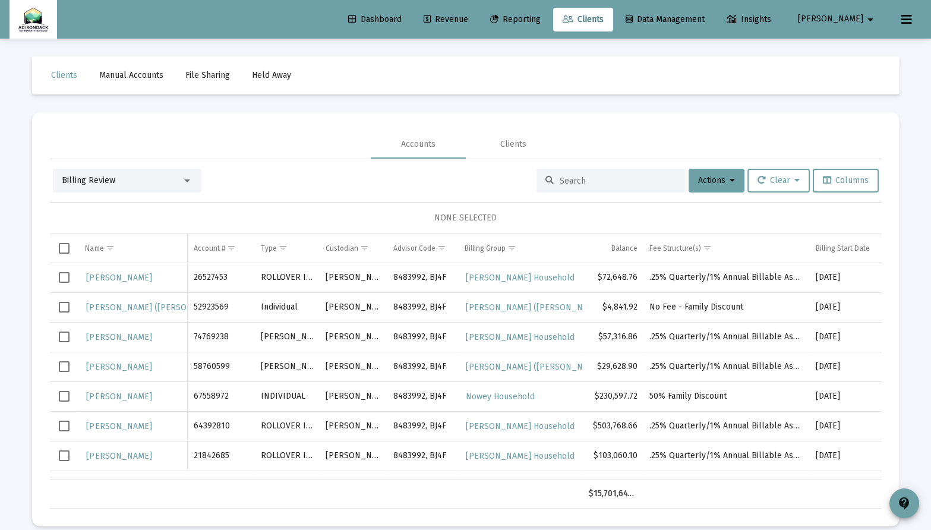
click at [601, 184] on input at bounding box center [618, 181] width 116 height 10
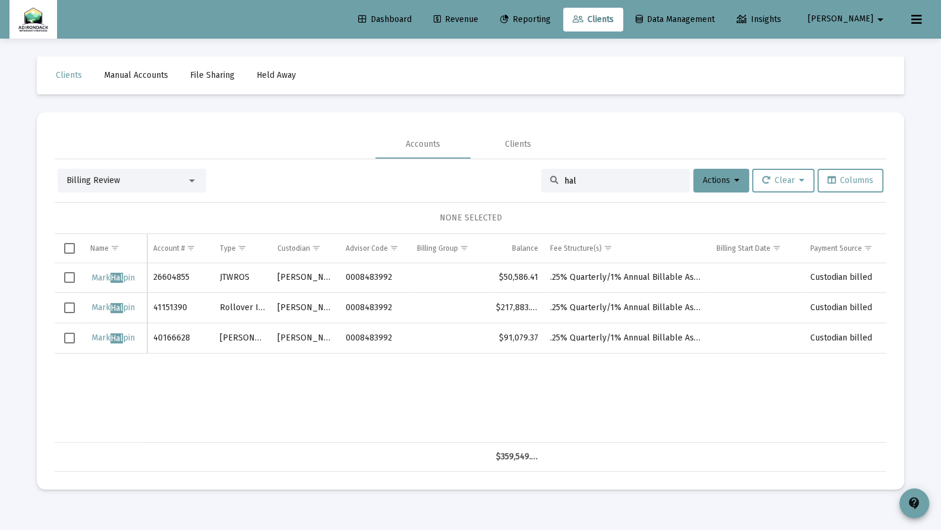
type input "hal"
click at [71, 244] on span "Select all" at bounding box center [69, 248] width 11 height 11
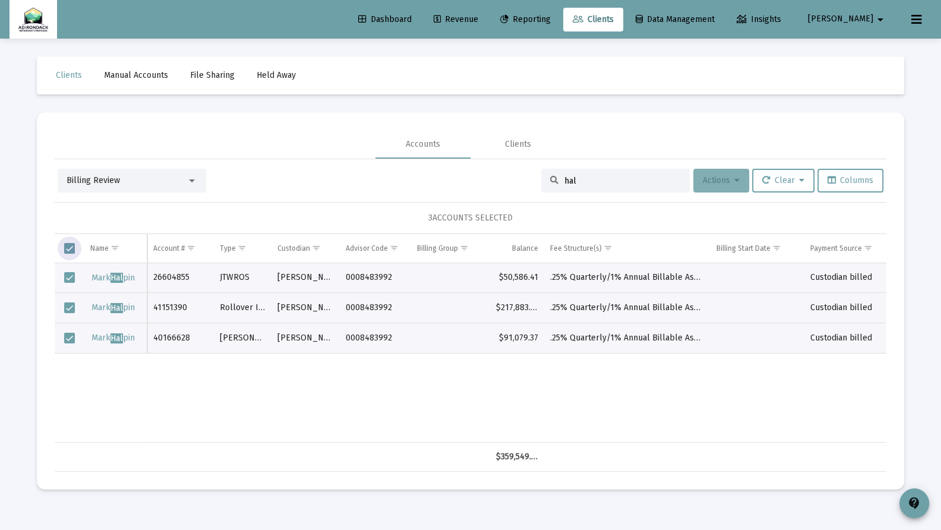
click at [735, 179] on icon at bounding box center [737, 181] width 5 height 8
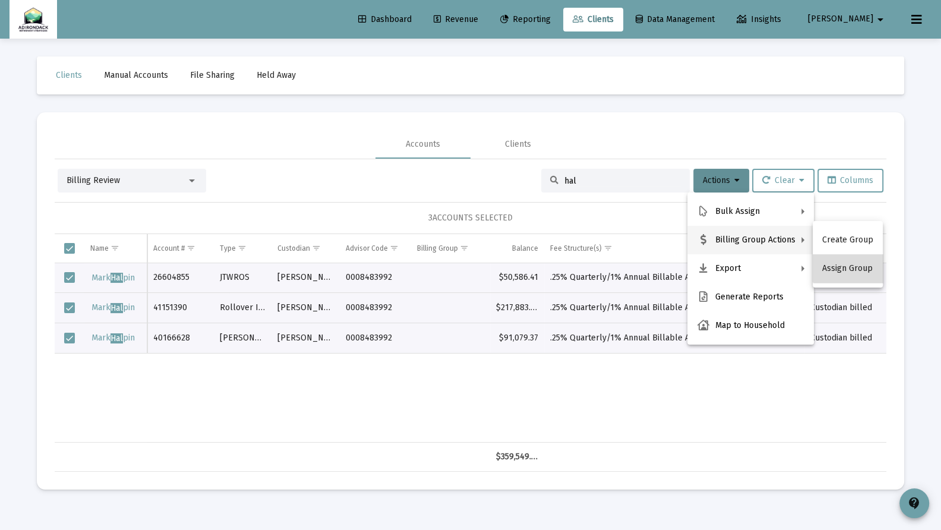
click at [853, 263] on button "Assign Group" at bounding box center [848, 268] width 70 height 29
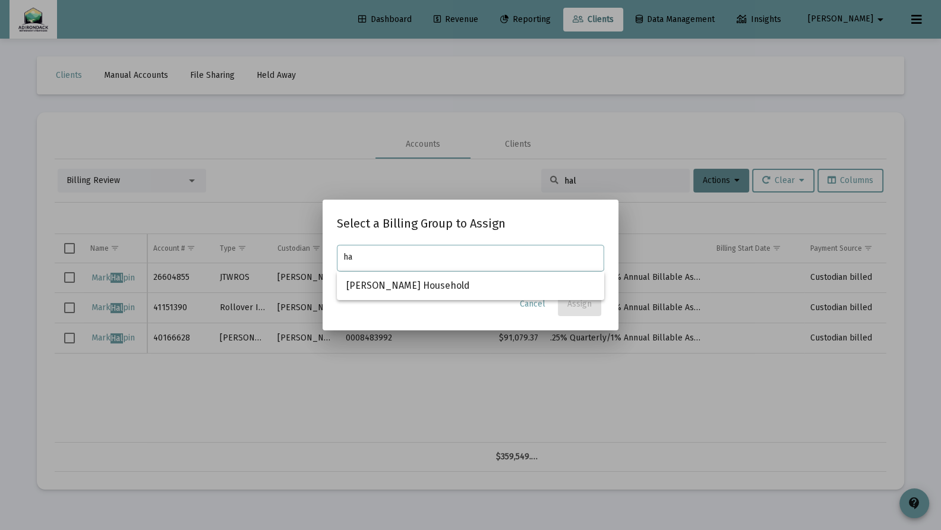
type input "h"
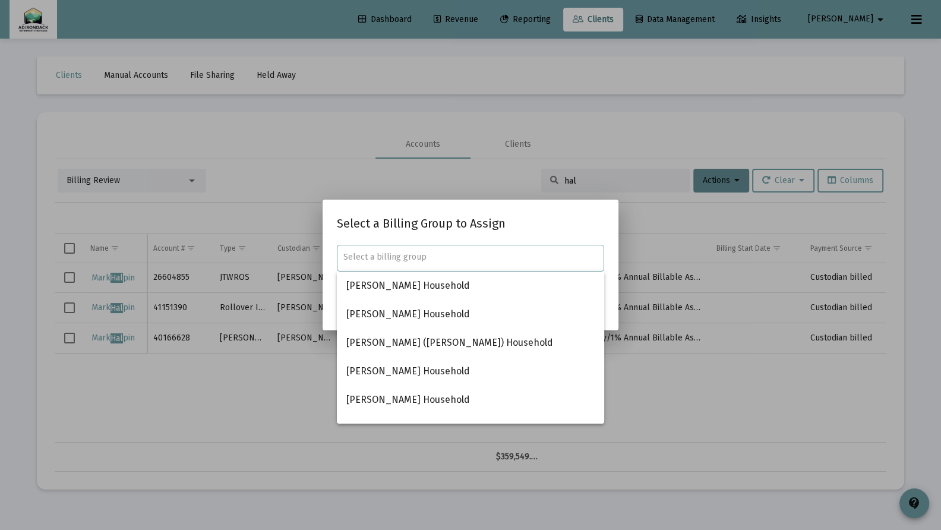
click at [647, 207] on div at bounding box center [470, 265] width 941 height 530
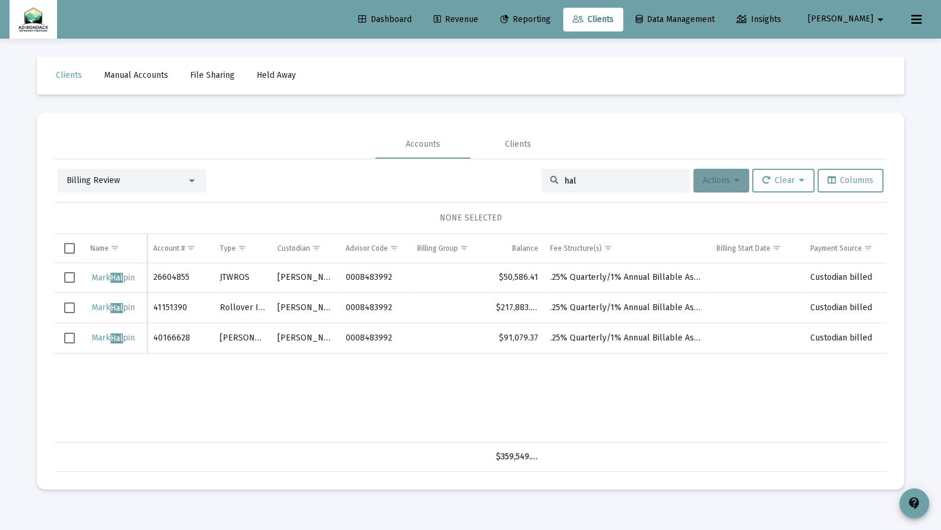
click at [735, 181] on icon at bounding box center [737, 181] width 5 height 8
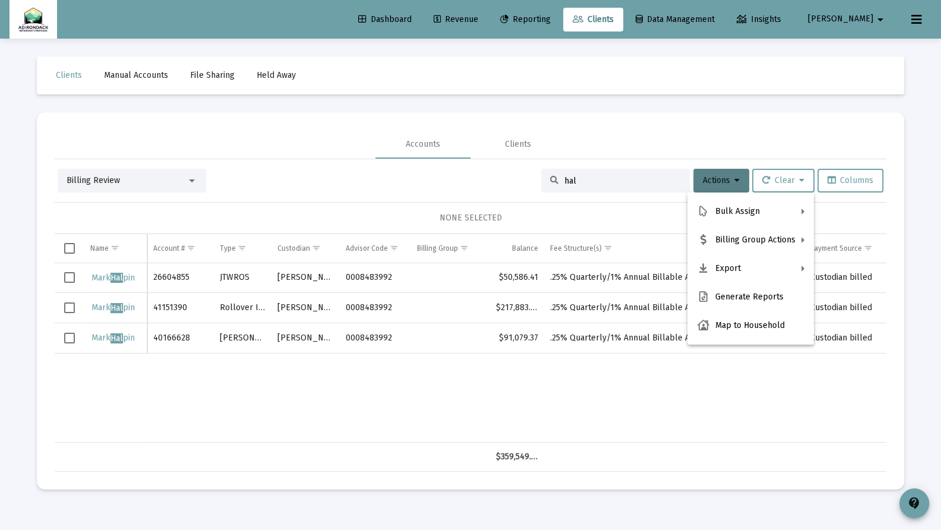
click at [72, 248] on div at bounding box center [470, 265] width 941 height 530
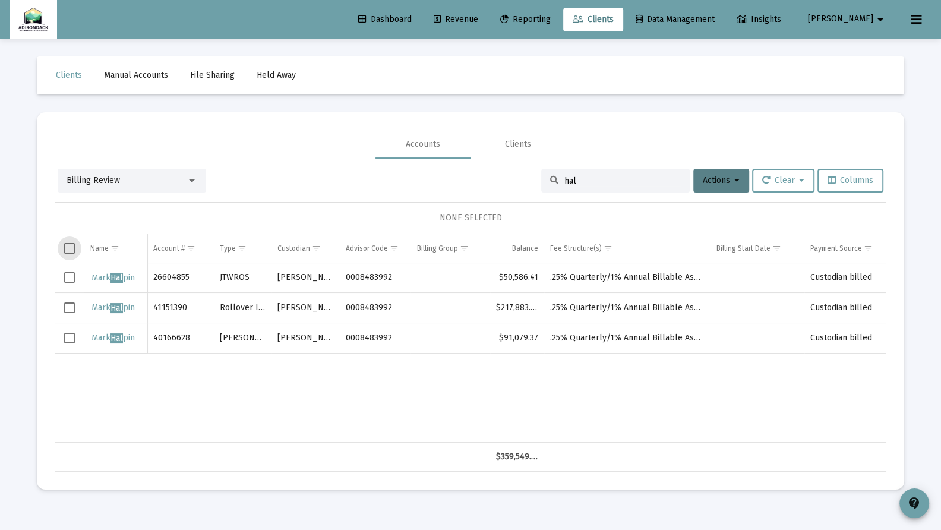
click at [71, 251] on span "Select all" at bounding box center [69, 248] width 11 height 11
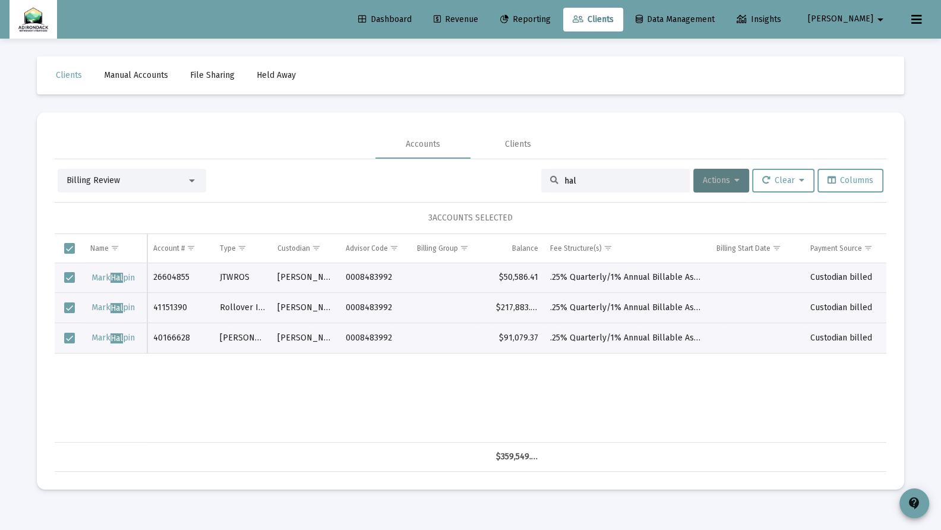
click at [735, 179] on icon at bounding box center [737, 181] width 5 height 8
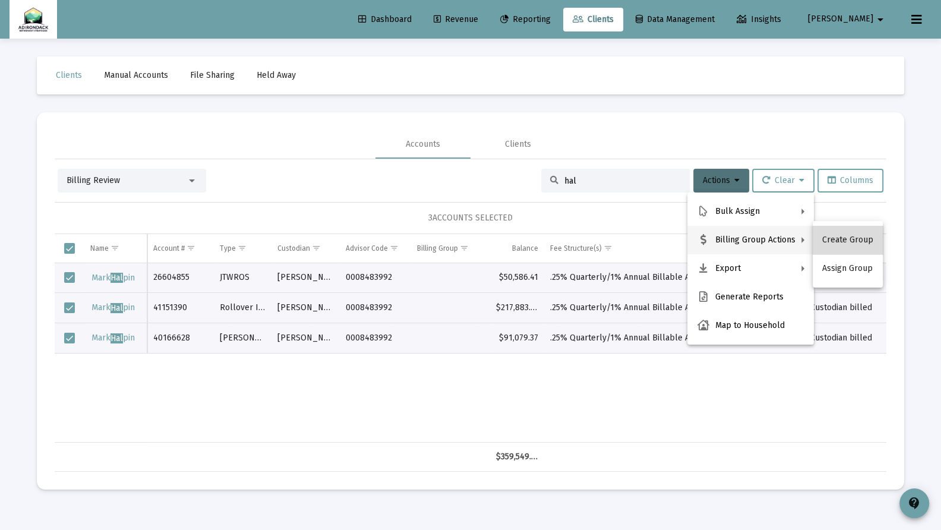
click at [856, 237] on button "Create Group" at bounding box center [848, 240] width 70 height 29
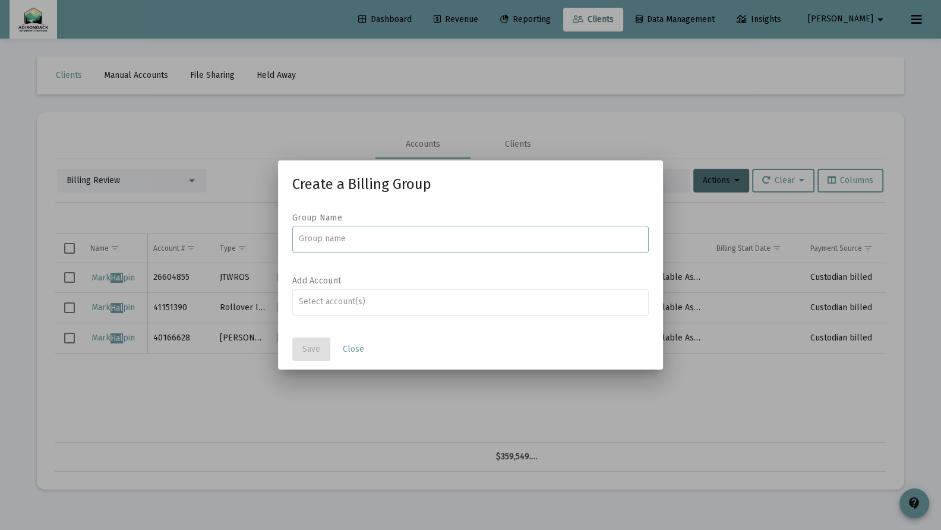
click at [512, 235] on input at bounding box center [471, 239] width 344 height 10
type input "[PERSON_NAME] Household"
click at [442, 297] on input "Assignment Selection" at bounding box center [471, 302] width 344 height 10
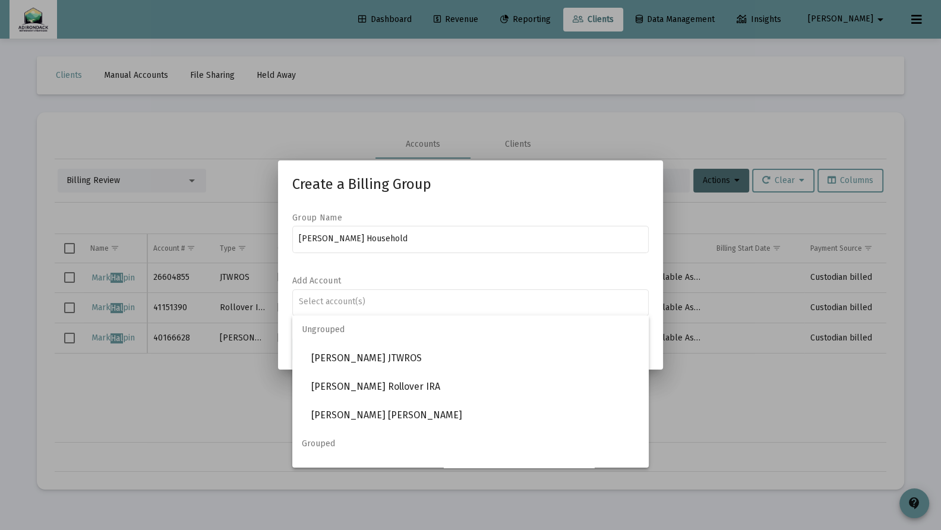
click at [406, 341] on span "Ungrouped" at bounding box center [470, 330] width 357 height 29
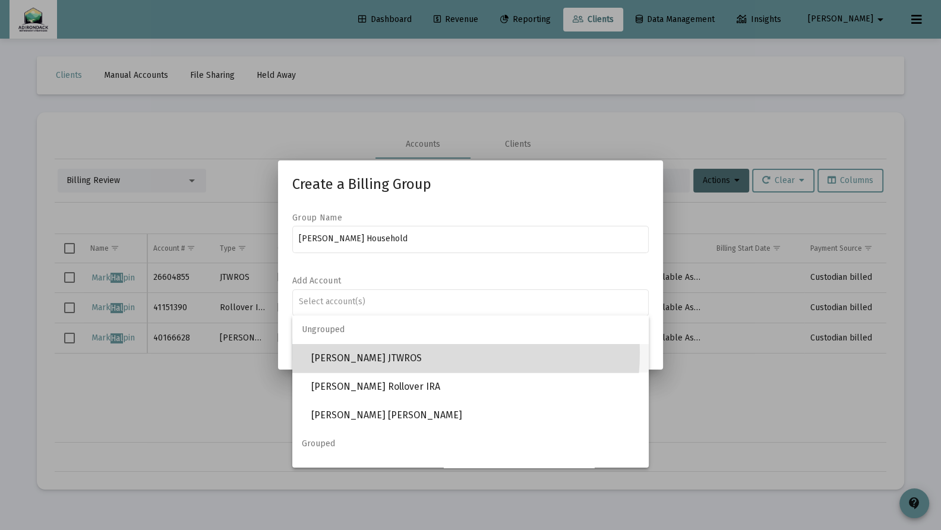
click at [403, 352] on span "[PERSON_NAME] JTWROS" at bounding box center [475, 358] width 328 height 29
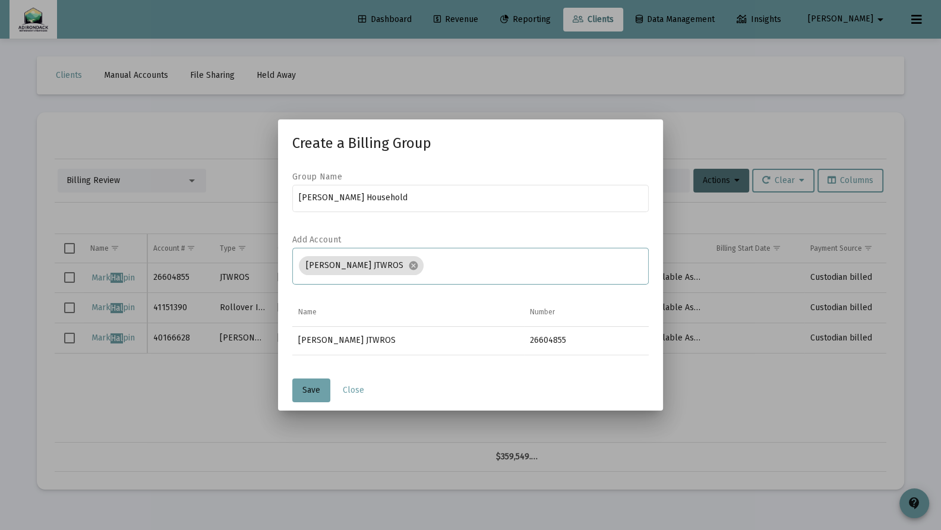
click at [452, 264] on input "Assignment Selection" at bounding box center [535, 266] width 215 height 10
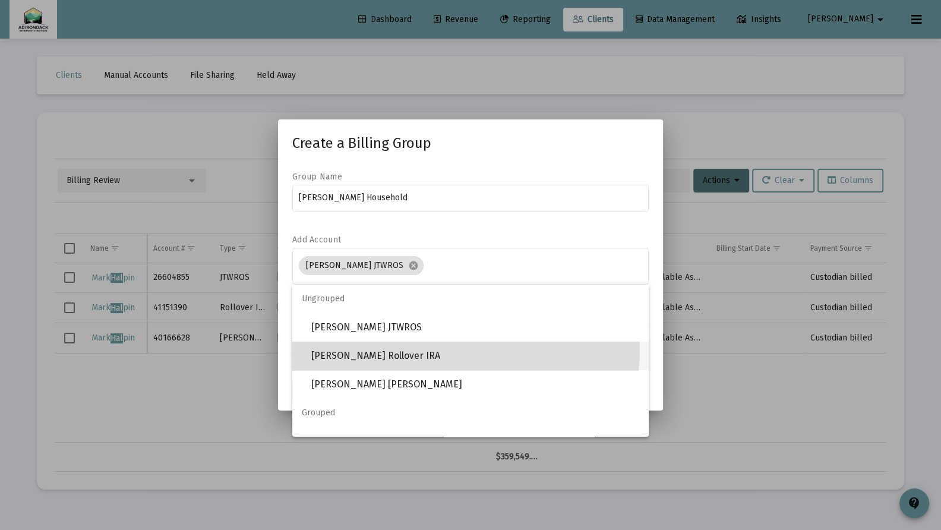
click at [396, 347] on span "[PERSON_NAME] Rollover IRA" at bounding box center [475, 356] width 328 height 29
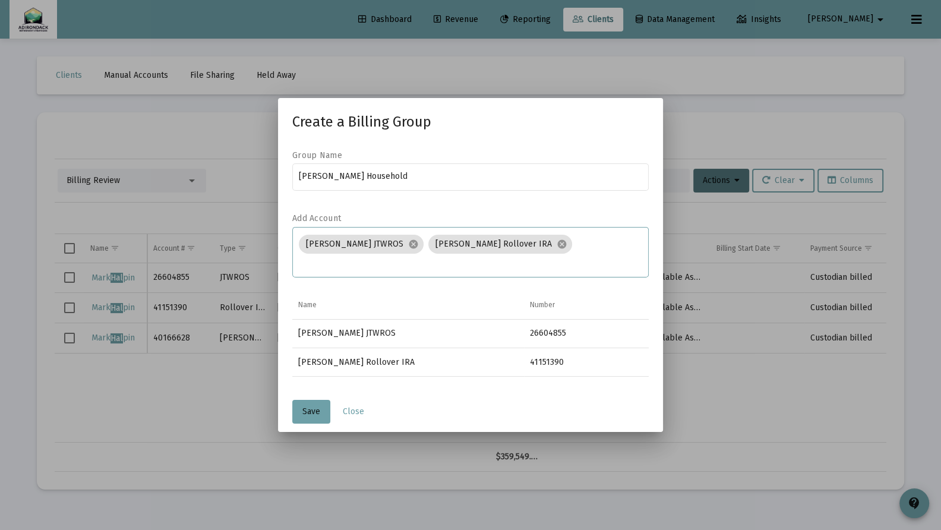
click at [547, 259] on input "Assignment Selection" at bounding box center [471, 264] width 344 height 10
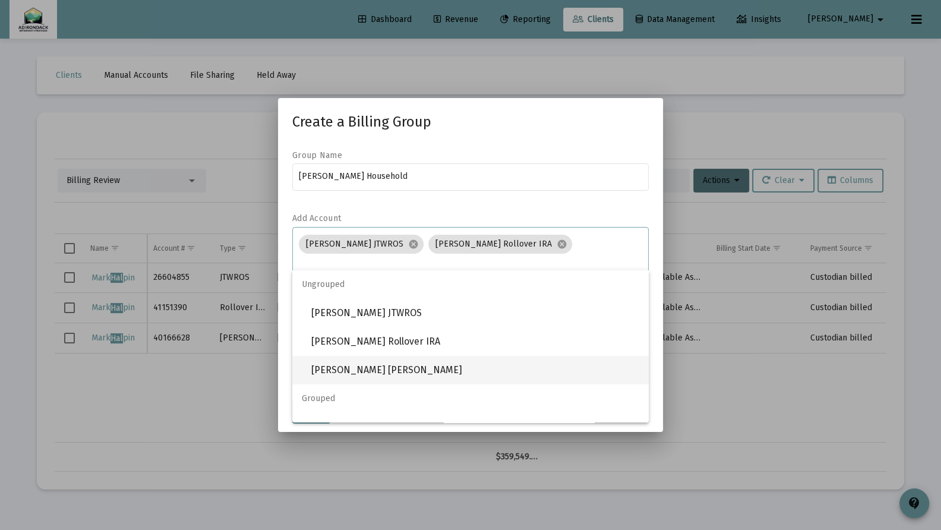
click at [401, 367] on span "[PERSON_NAME] [PERSON_NAME]" at bounding box center [475, 370] width 328 height 29
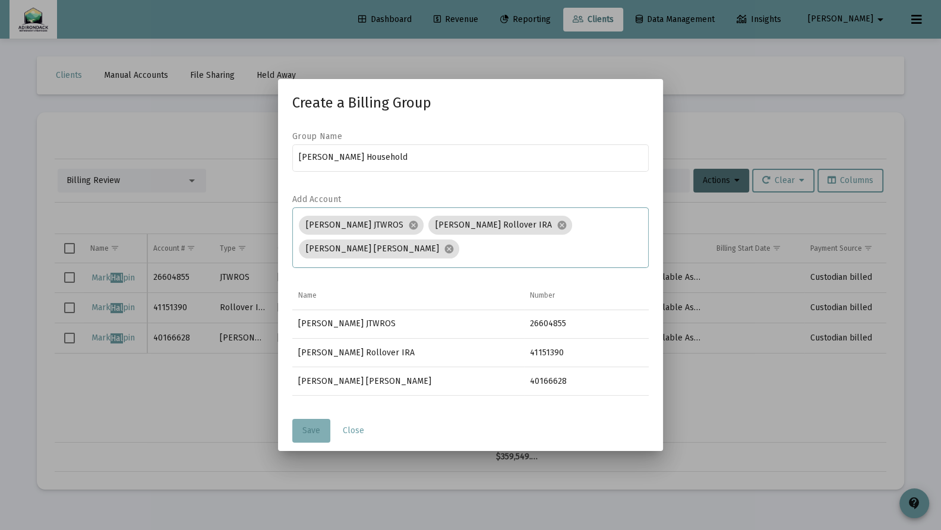
click at [301, 431] on button "Save" at bounding box center [311, 431] width 38 height 24
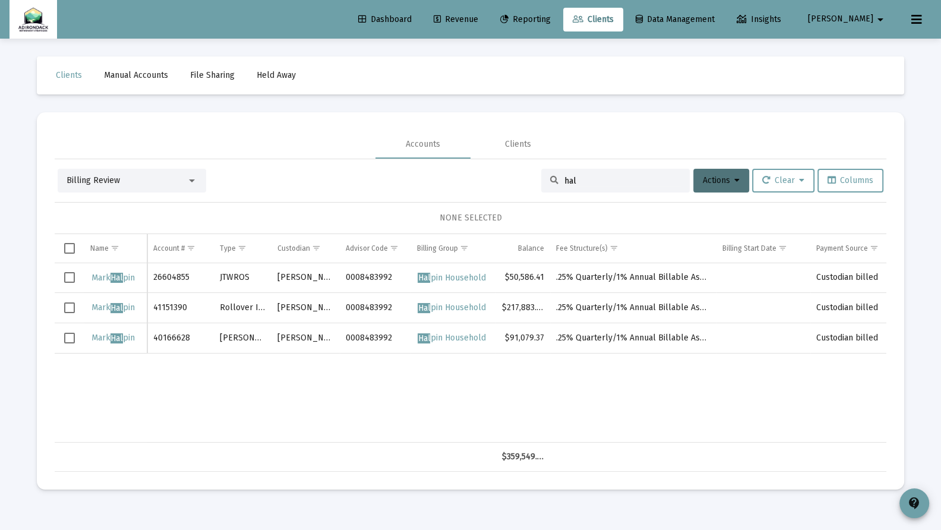
drag, startPoint x: 608, startPoint y: 18, endPoint x: 582, endPoint y: 20, distance: 25.6
click at [584, 18] on icon at bounding box center [578, 19] width 11 height 8
click at [551, 20] on span "Reporting" at bounding box center [525, 19] width 51 height 10
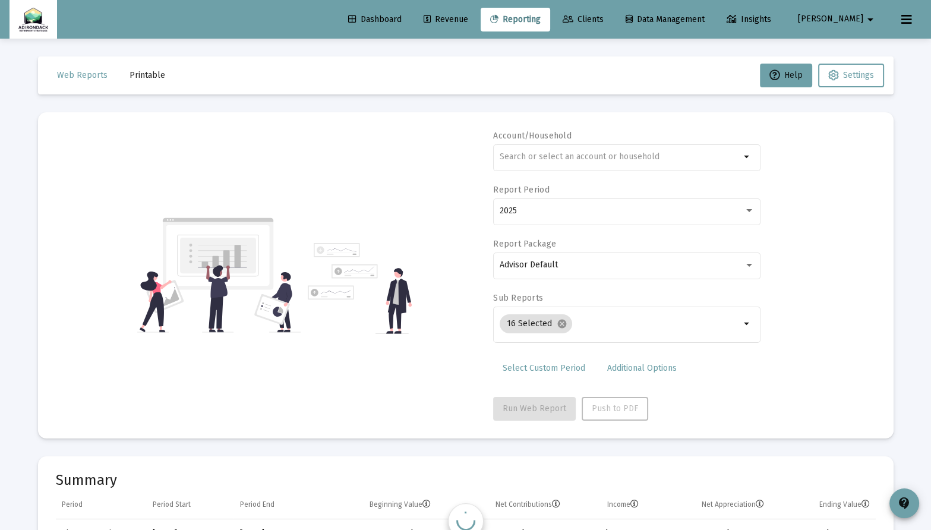
click at [468, 17] on span "Revenue" at bounding box center [446, 19] width 45 height 10
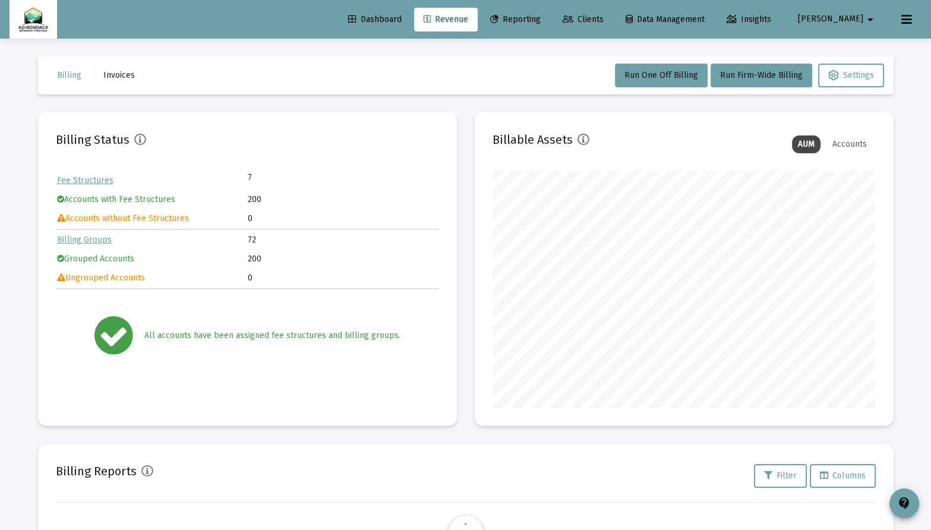
scroll to position [238, 383]
click at [763, 77] on span "Run Firm-Wide Billing" at bounding box center [761, 75] width 83 height 10
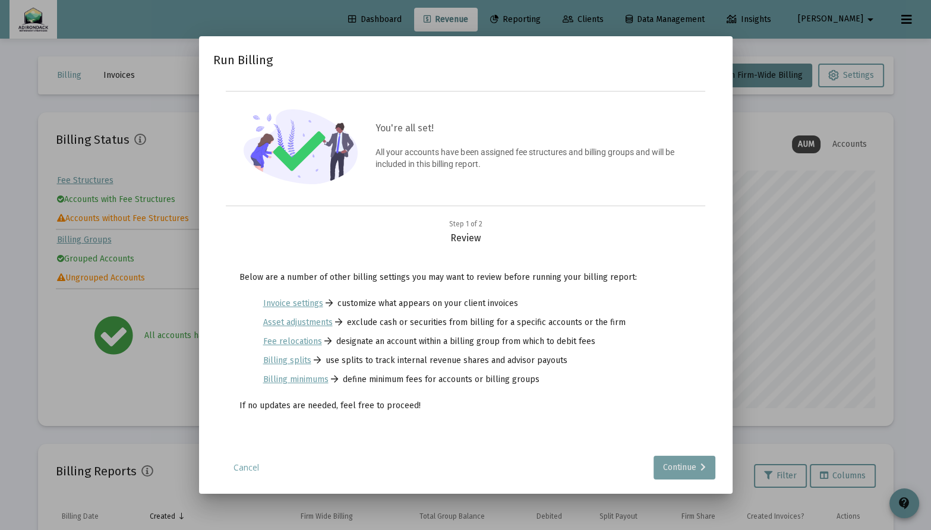
click at [691, 465] on div "Continue" at bounding box center [684, 468] width 43 height 24
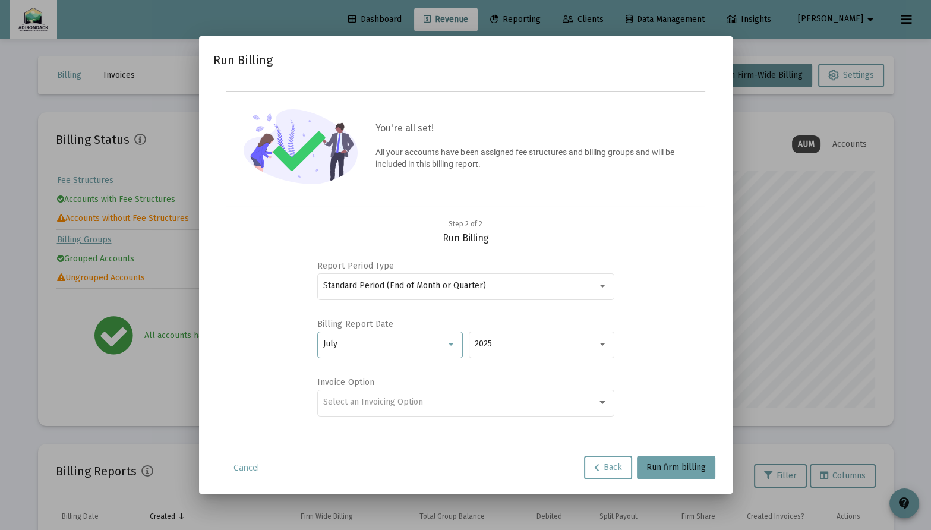
click at [452, 345] on div at bounding box center [451, 344] width 6 height 3
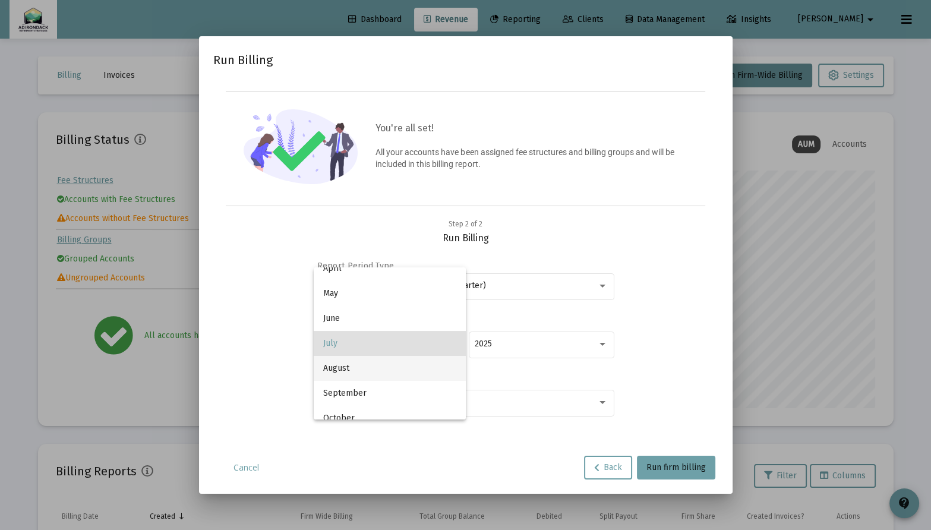
click at [431, 367] on span "August" at bounding box center [389, 368] width 133 height 25
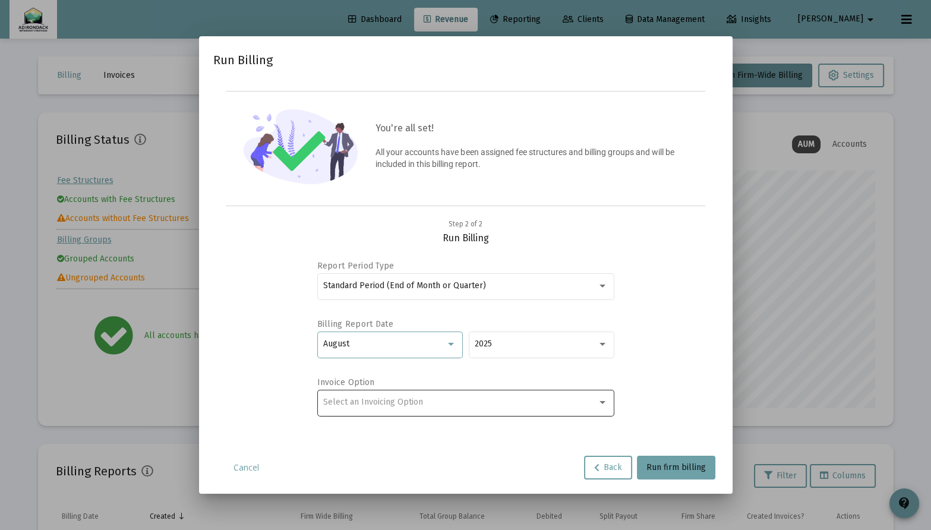
click at [598, 403] on div at bounding box center [602, 403] width 11 height 10
click at [579, 404] on span "No Invoice" at bounding box center [465, 401] width 285 height 25
click at [683, 469] on span "Run firm billing" at bounding box center [676, 467] width 59 height 10
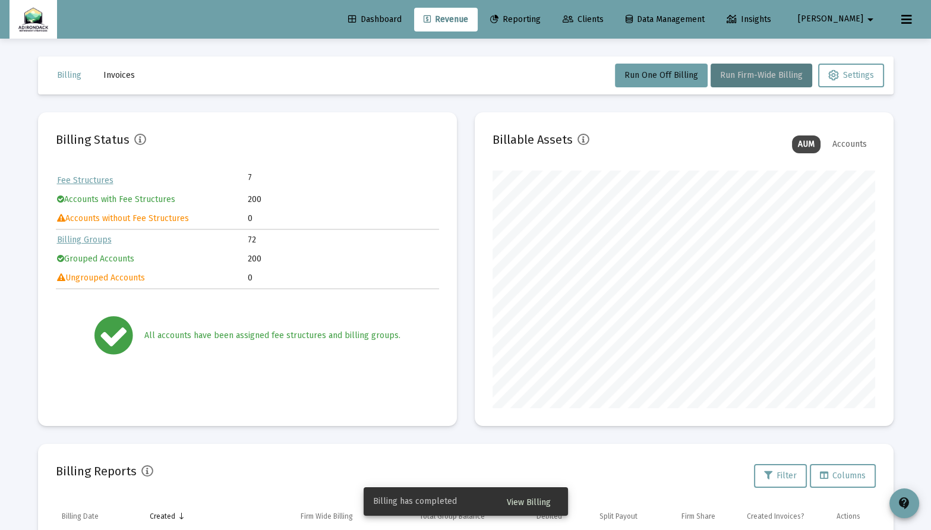
click at [529, 497] on span "View Billing" at bounding box center [529, 502] width 44 height 10
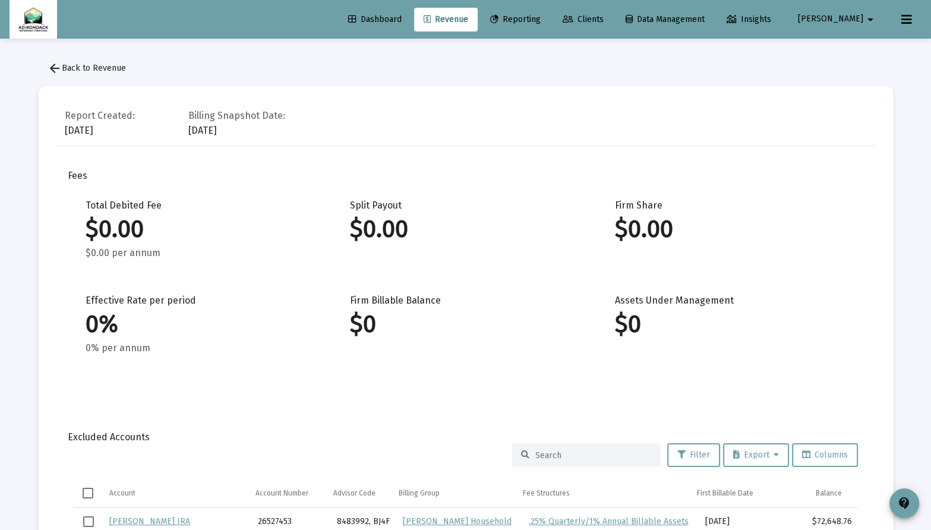
click at [468, 19] on span "Revenue" at bounding box center [446, 19] width 45 height 10
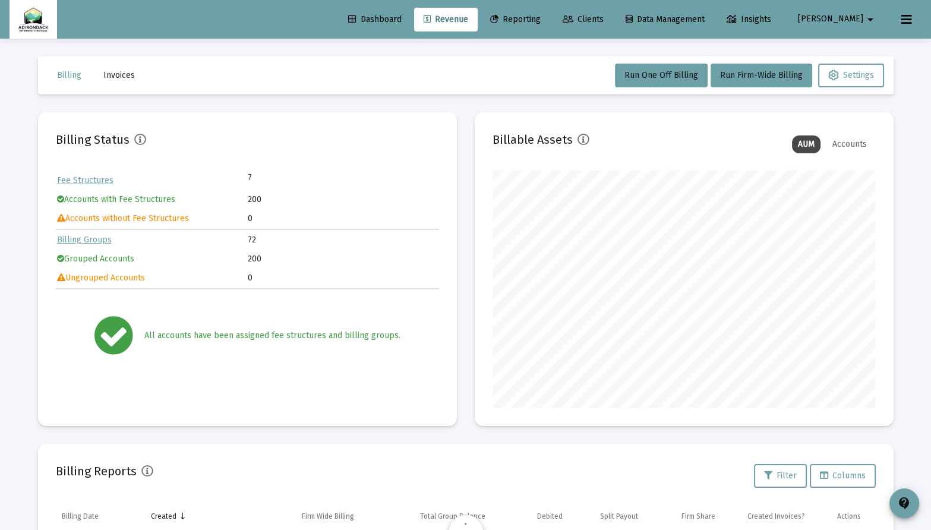
scroll to position [238, 383]
click at [770, 74] on span "Run Firm-Wide Billing" at bounding box center [761, 75] width 83 height 10
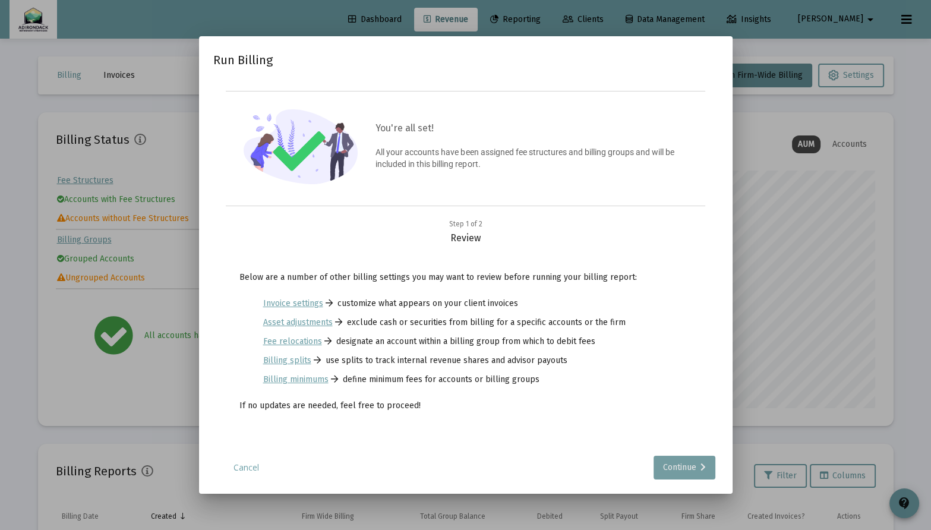
click at [683, 467] on div "Continue" at bounding box center [684, 468] width 43 height 24
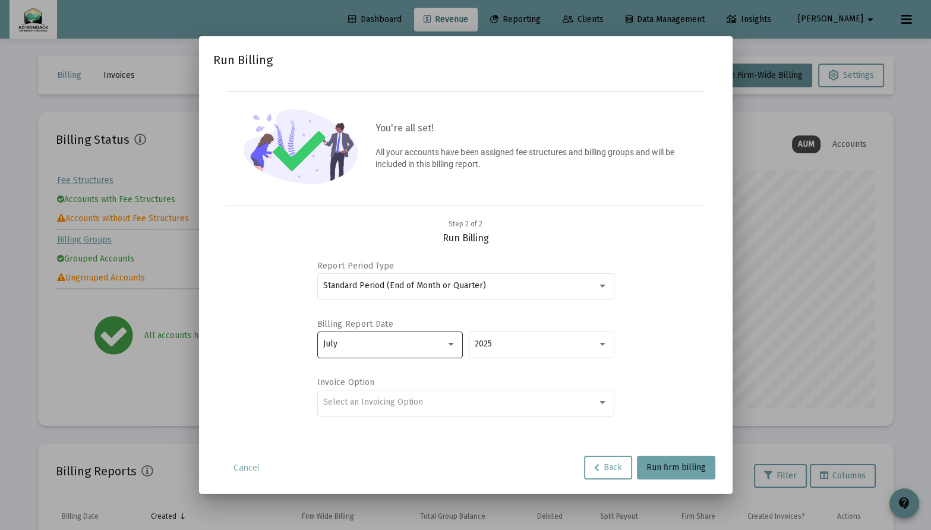
click at [449, 343] on div at bounding box center [451, 344] width 6 height 3
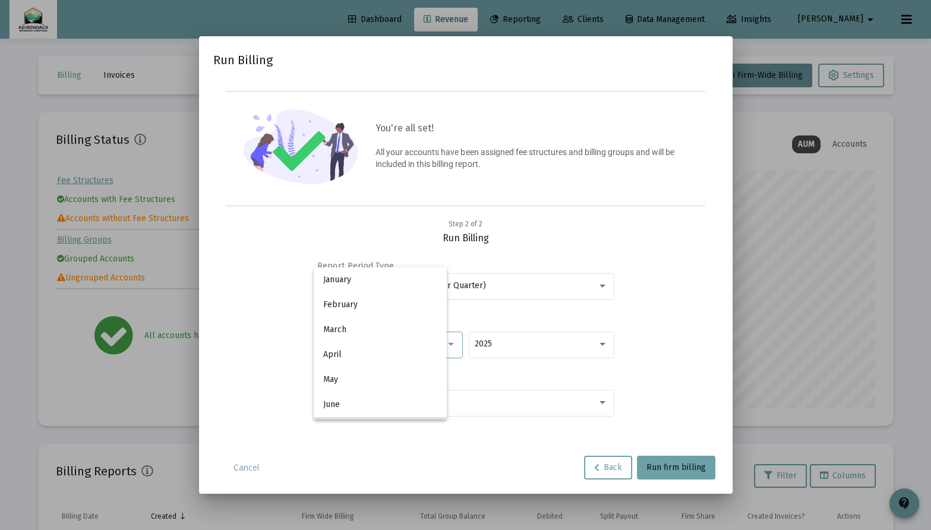
scroll to position [86, 0]
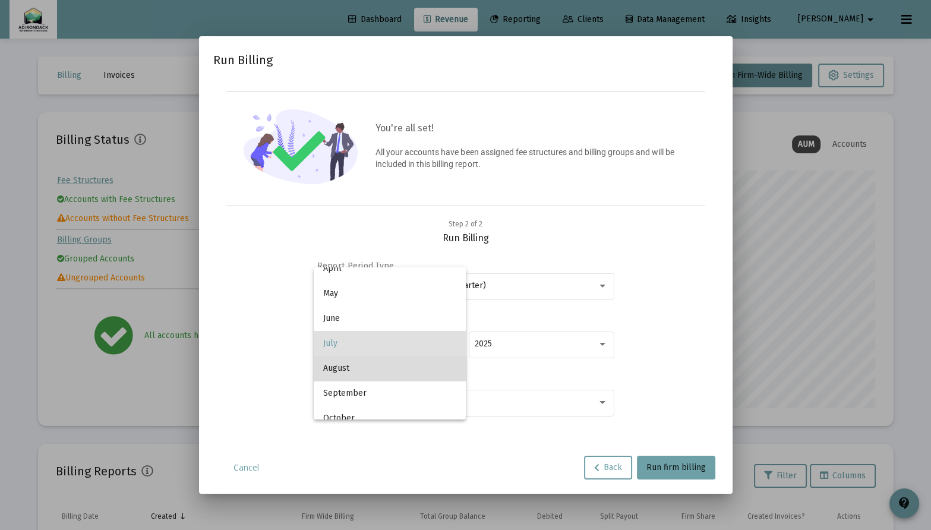
click at [413, 373] on span "August" at bounding box center [389, 368] width 133 height 25
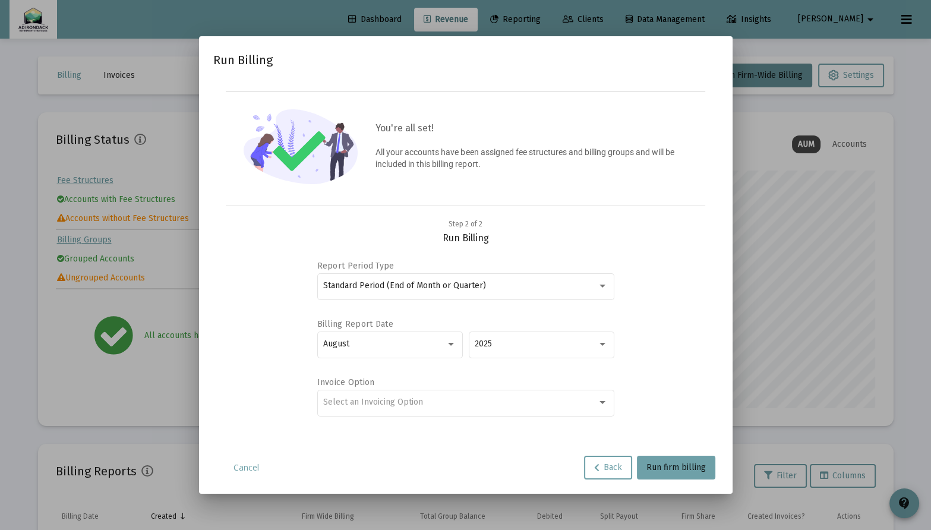
click at [404, 373] on div "Report Period Type Standard Period (End of Month or Quarter) Billing Report Dat…" at bounding box center [465, 345] width 297 height 178
click at [471, 377] on label "Invoice Option" at bounding box center [462, 382] width 291 height 10
click at [604, 401] on div at bounding box center [603, 402] width 6 height 3
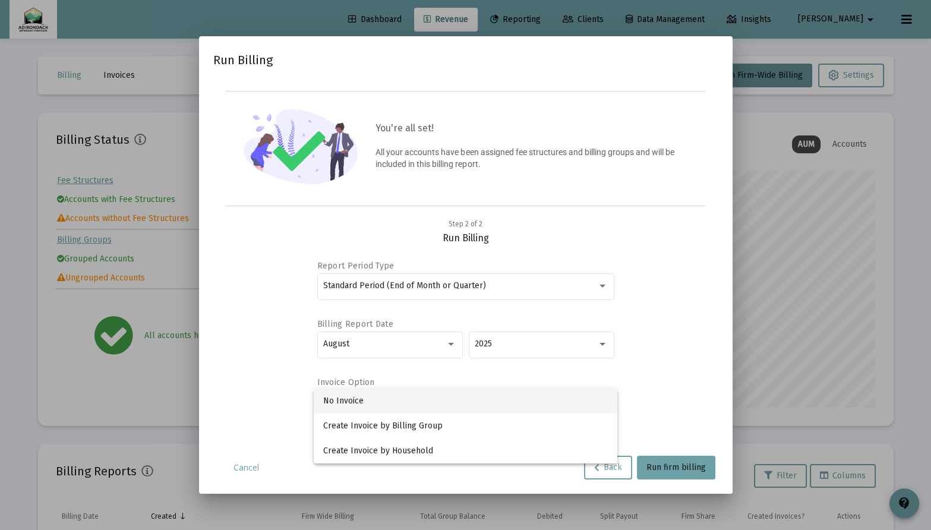
click at [571, 403] on span "No Invoice" at bounding box center [465, 401] width 285 height 25
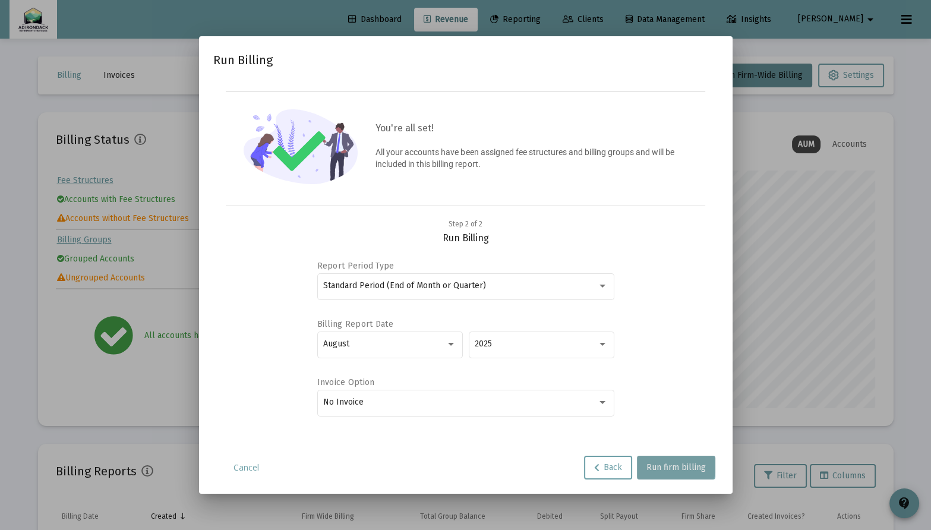
click at [672, 462] on span "Run firm billing" at bounding box center [676, 467] width 59 height 10
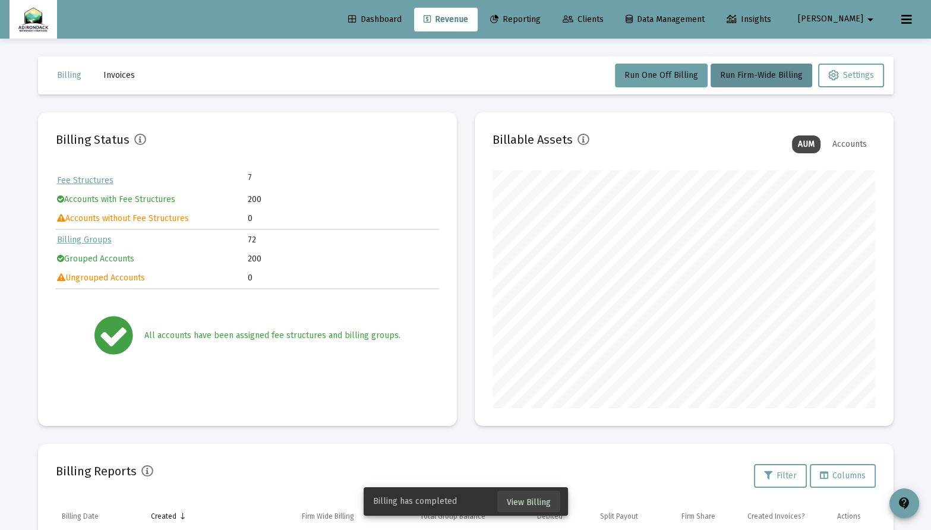
click at [531, 502] on span "View Billing" at bounding box center [529, 502] width 44 height 10
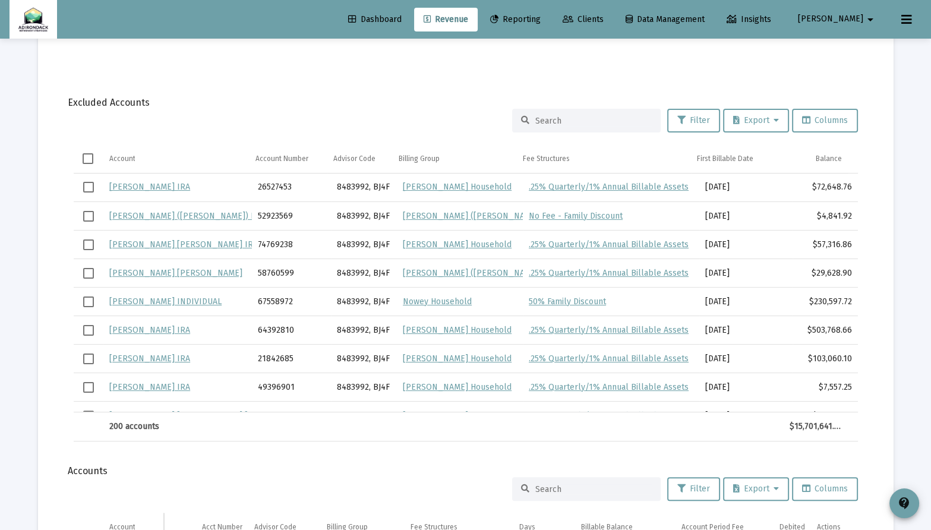
scroll to position [336, 0]
click at [584, 109] on div at bounding box center [586, 120] width 149 height 24
click at [584, 115] on input at bounding box center [593, 120] width 116 height 10
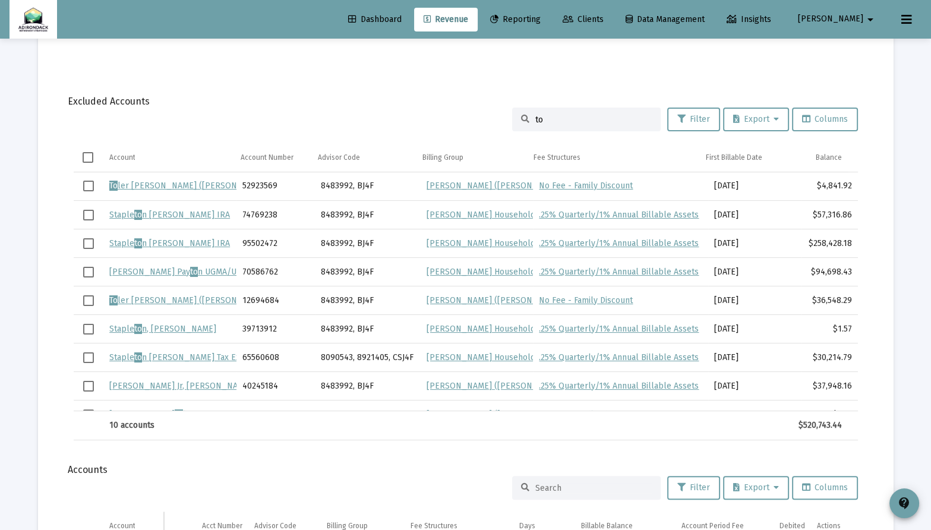
type input "t"
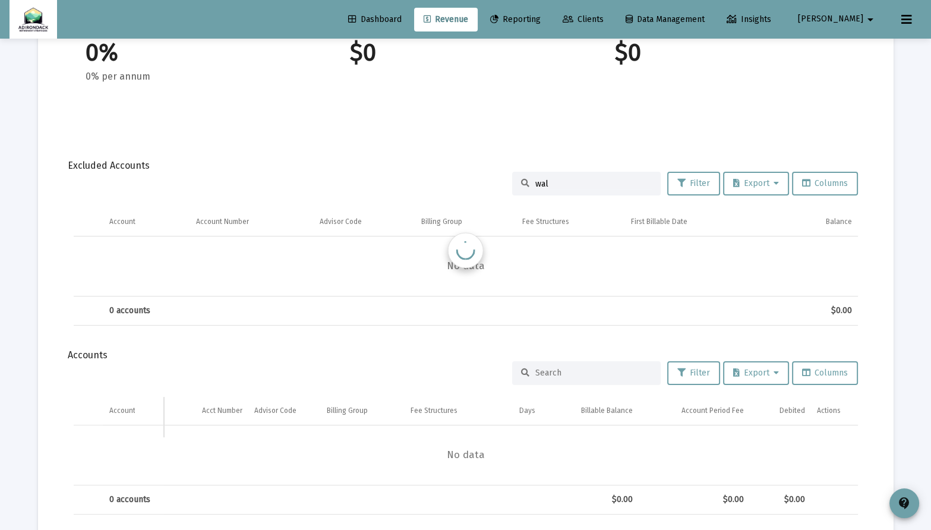
scroll to position [302, 0]
type input "w"
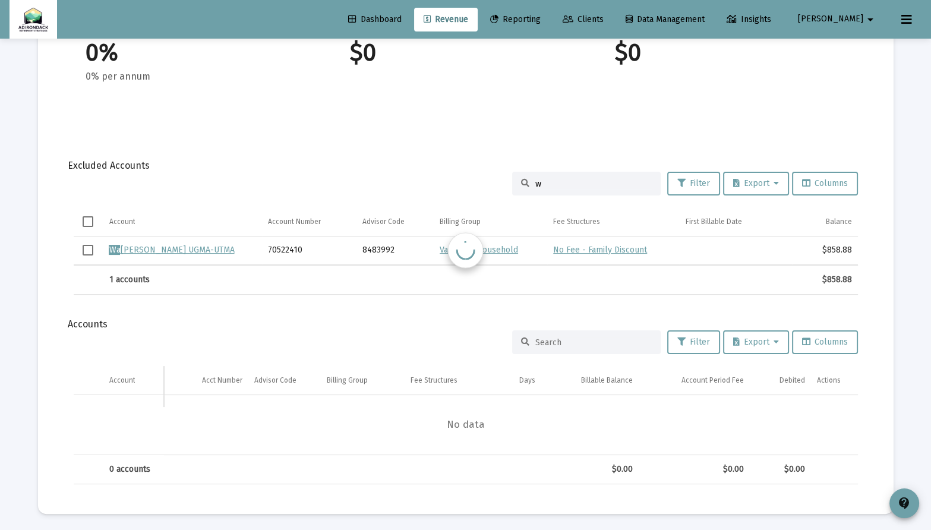
scroll to position [336, 0]
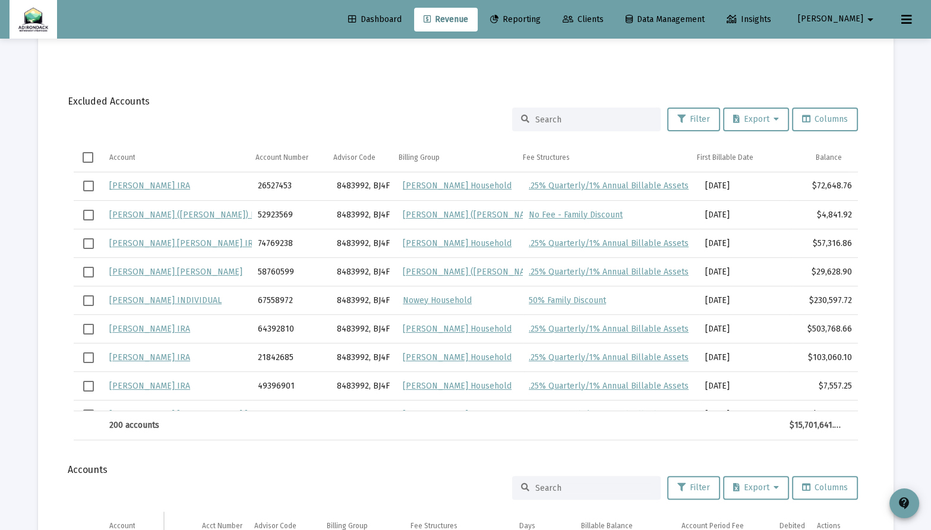
click at [641, 59] on mat-card "Report Created: [DATE] Billing Snapshot Date: [DATE] Fees Total Debited Fee $0.…" at bounding box center [466, 204] width 856 height 909
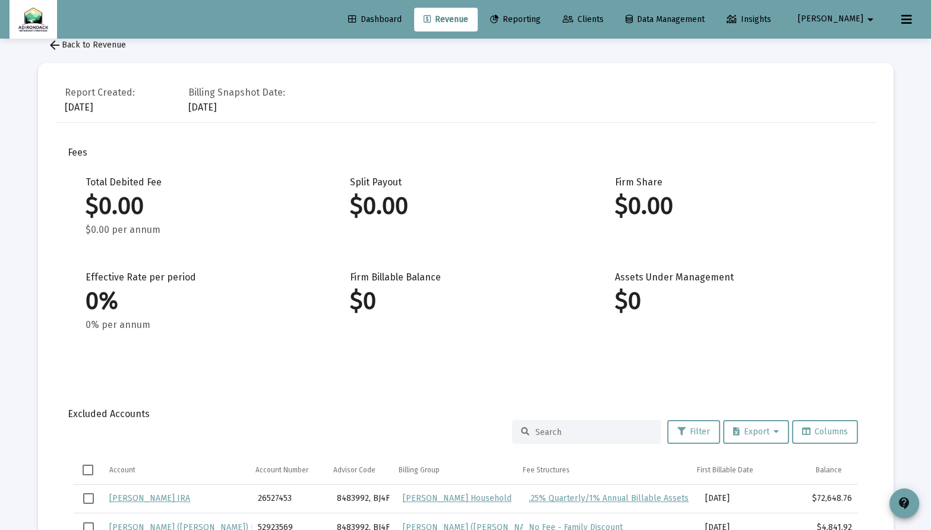
scroll to position [0, 0]
